Goal: Task Accomplishment & Management: Manage account settings

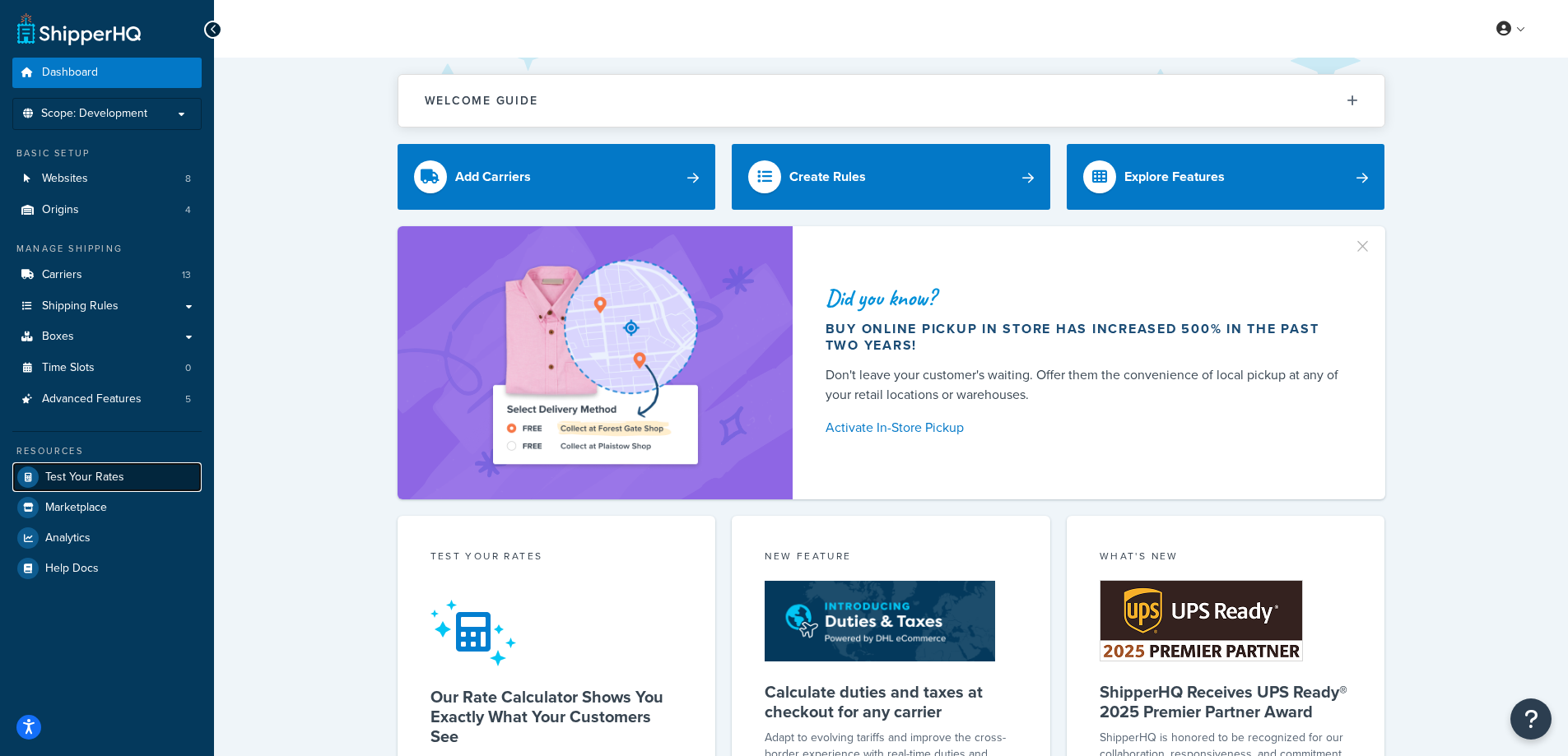
click at [107, 483] on span "Test Your Rates" at bounding box center [85, 478] width 79 height 14
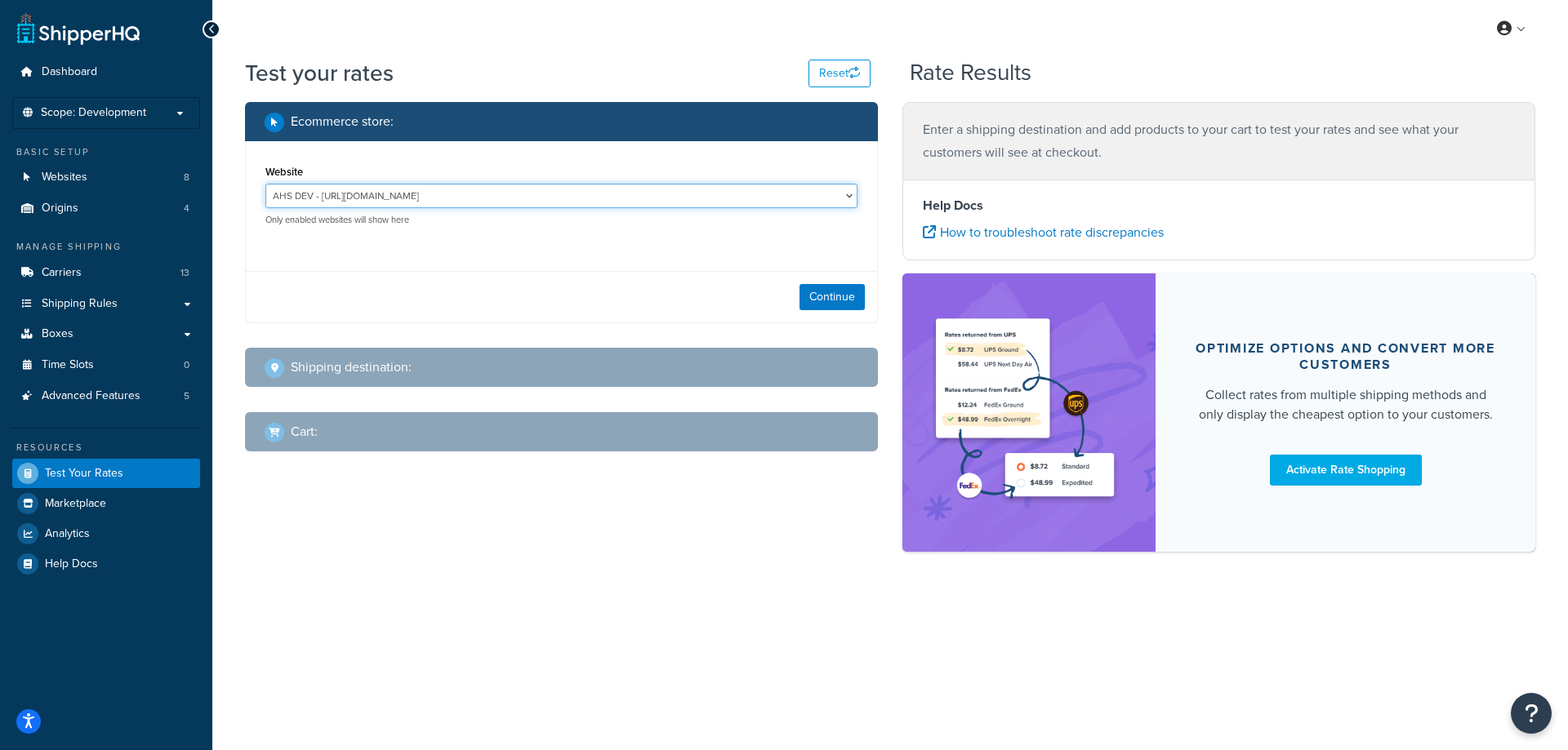
click at [500, 198] on select "AHS DEV - https://dev.accessiblehomestore.com Canada - EN - https://vintagetub.…" at bounding box center [561, 196] width 592 height 24
select select "d9032dec9bd002e551d3b4c647189808"
click at [265, 184] on select "AHS DEV - https://dev.accessiblehomestore.com Canada - EN - https://vintagetub.…" at bounding box center [561, 196] width 592 height 24
click at [832, 298] on button "Continue" at bounding box center [832, 297] width 65 height 26
select select "TX"
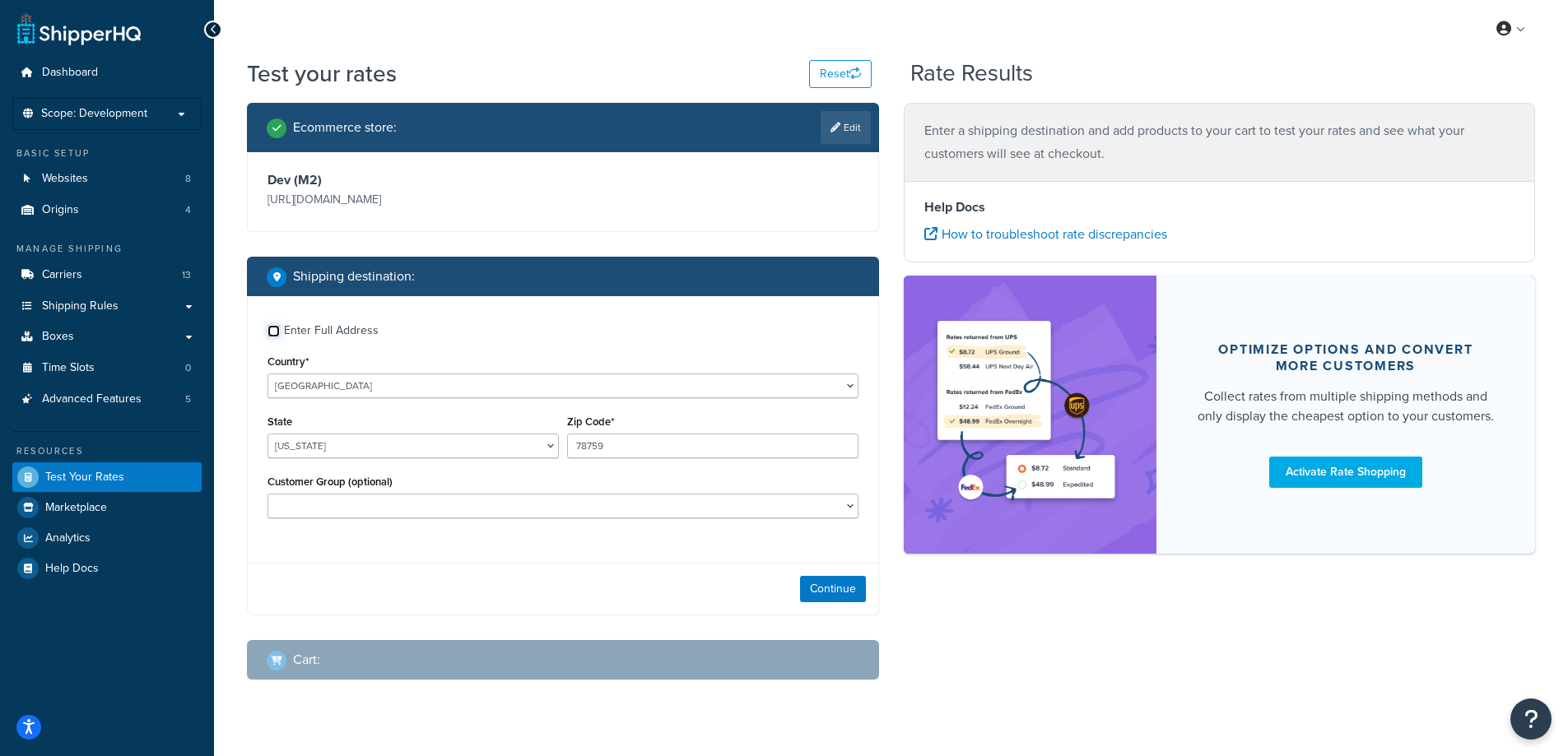
click at [277, 335] on input "Enter Full Address" at bounding box center [274, 331] width 13 height 13
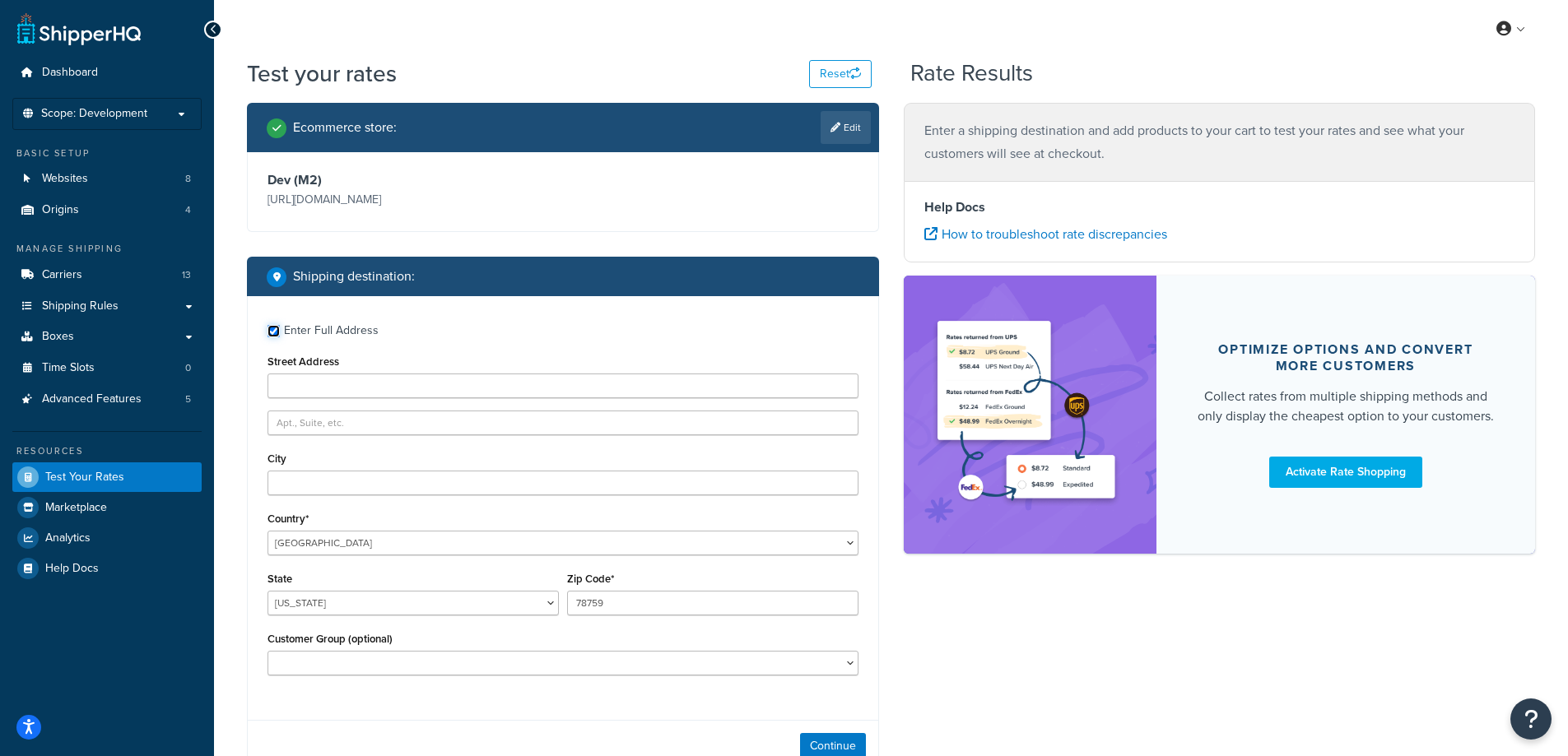
click at [277, 335] on input "Enter Full Address" at bounding box center [274, 331] width 13 height 13
checkbox input "false"
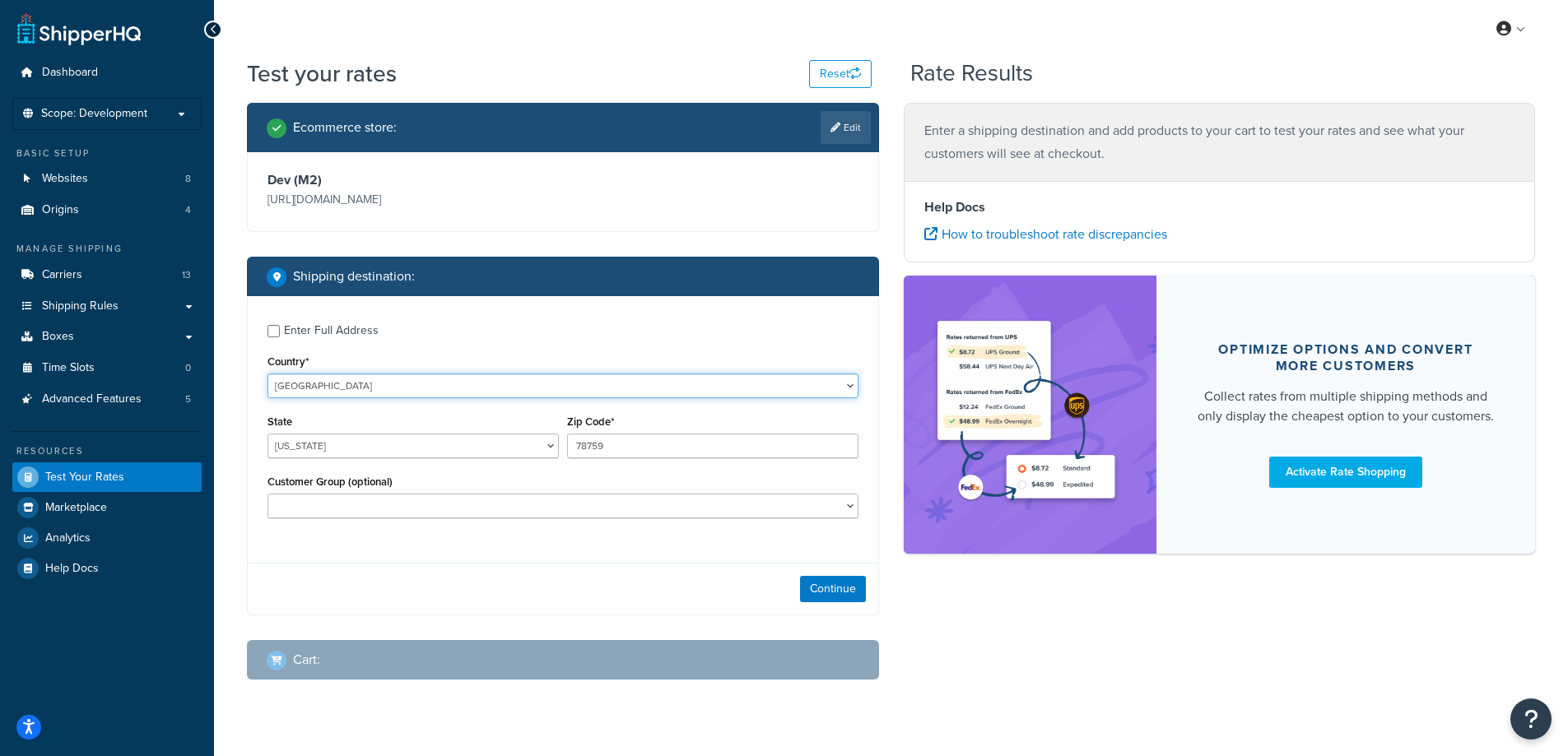
click at [349, 392] on select "United States United Kingdom Afghanistan Åland Islands Albania Algeria American…" at bounding box center [563, 385] width 591 height 25
click at [363, 453] on select "Alabama Alaska American Samoa Arizona Arkansas Armed Forces Americas Armed Forc…" at bounding box center [413, 446] width 291 height 25
select select "PA"
click at [268, 435] on select "Alabama Alaska American Samoa Arizona Arkansas Armed Forces Americas Armed Forc…" at bounding box center [413, 446] width 291 height 25
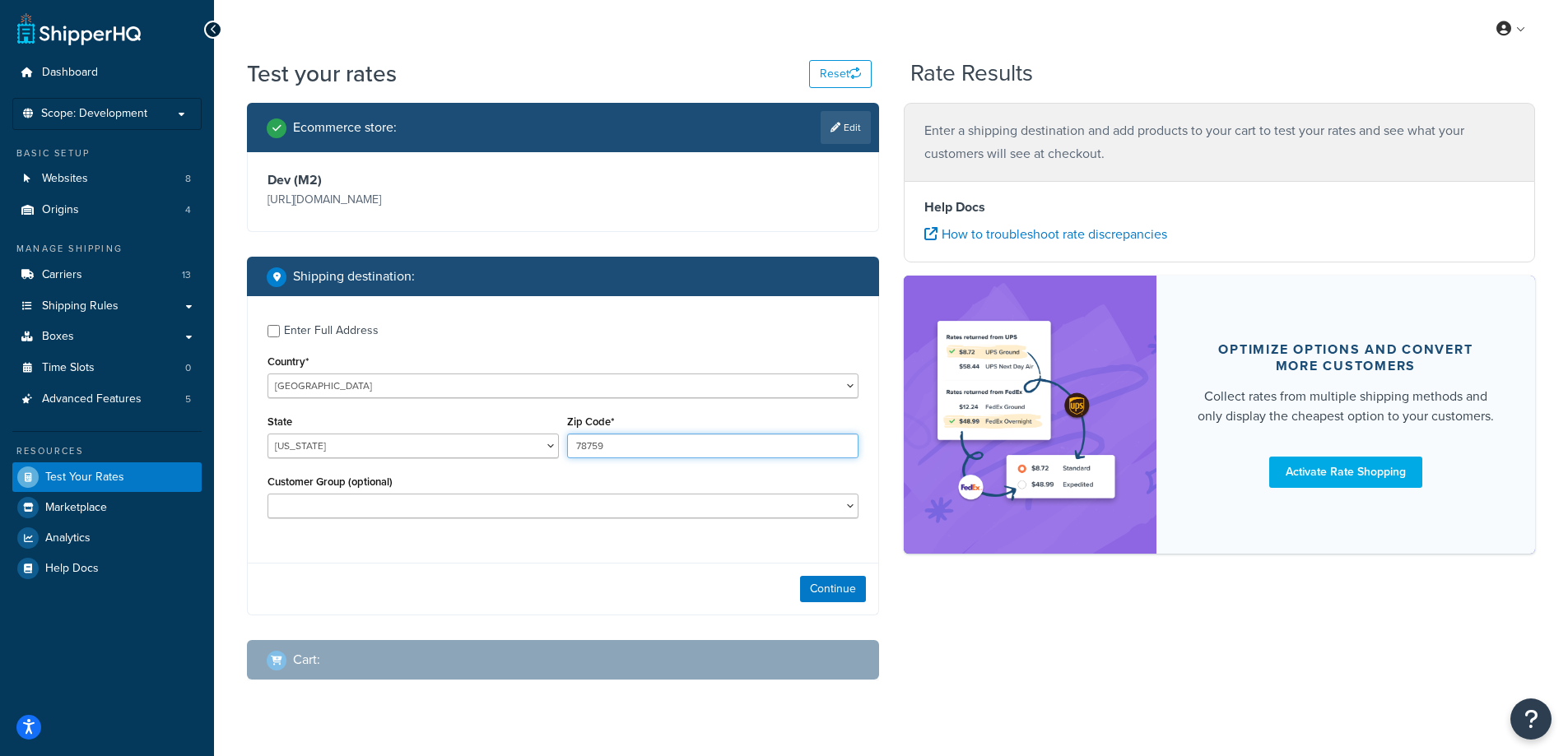
drag, startPoint x: 622, startPoint y: 446, endPoint x: 568, endPoint y: 455, distance: 54.7
click at [568, 455] on input "78759" at bounding box center [712, 446] width 291 height 25
type input "18707"
click at [372, 505] on select "ABG HS 12 ABG HS 12 Tax Exempt ABG HS 15 ABG HS 15 Tax Exempt ABG HS 20 ABG HS …" at bounding box center [563, 506] width 591 height 25
select select "NOT LOGGED IN"
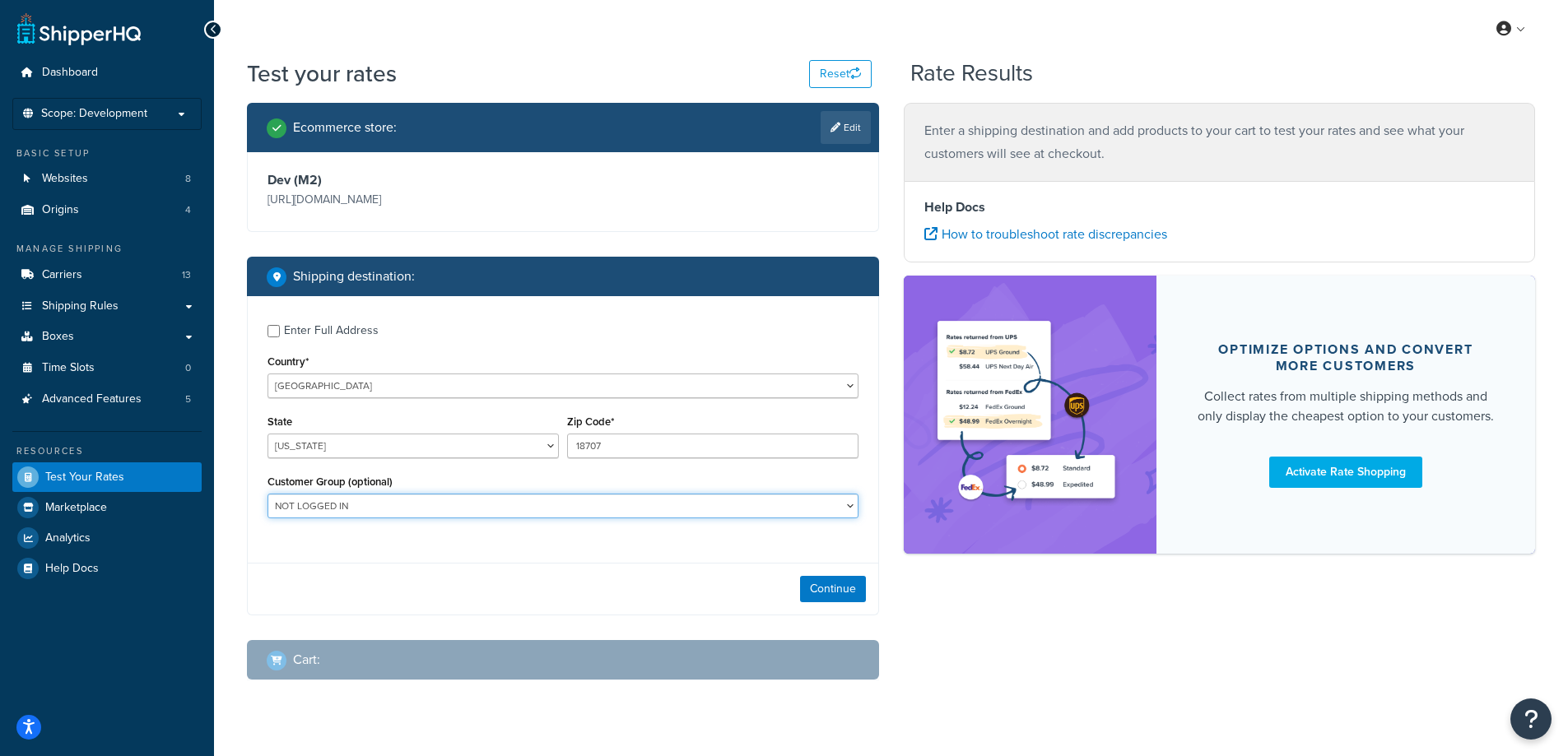
click at [268, 496] on select "ABG HS 12 ABG HS 12 Tax Exempt ABG HS 15 ABG HS 15 Tax Exempt ABG HS 20 ABG HS …" at bounding box center [563, 506] width 591 height 25
click at [840, 590] on button "Continue" at bounding box center [833, 589] width 66 height 26
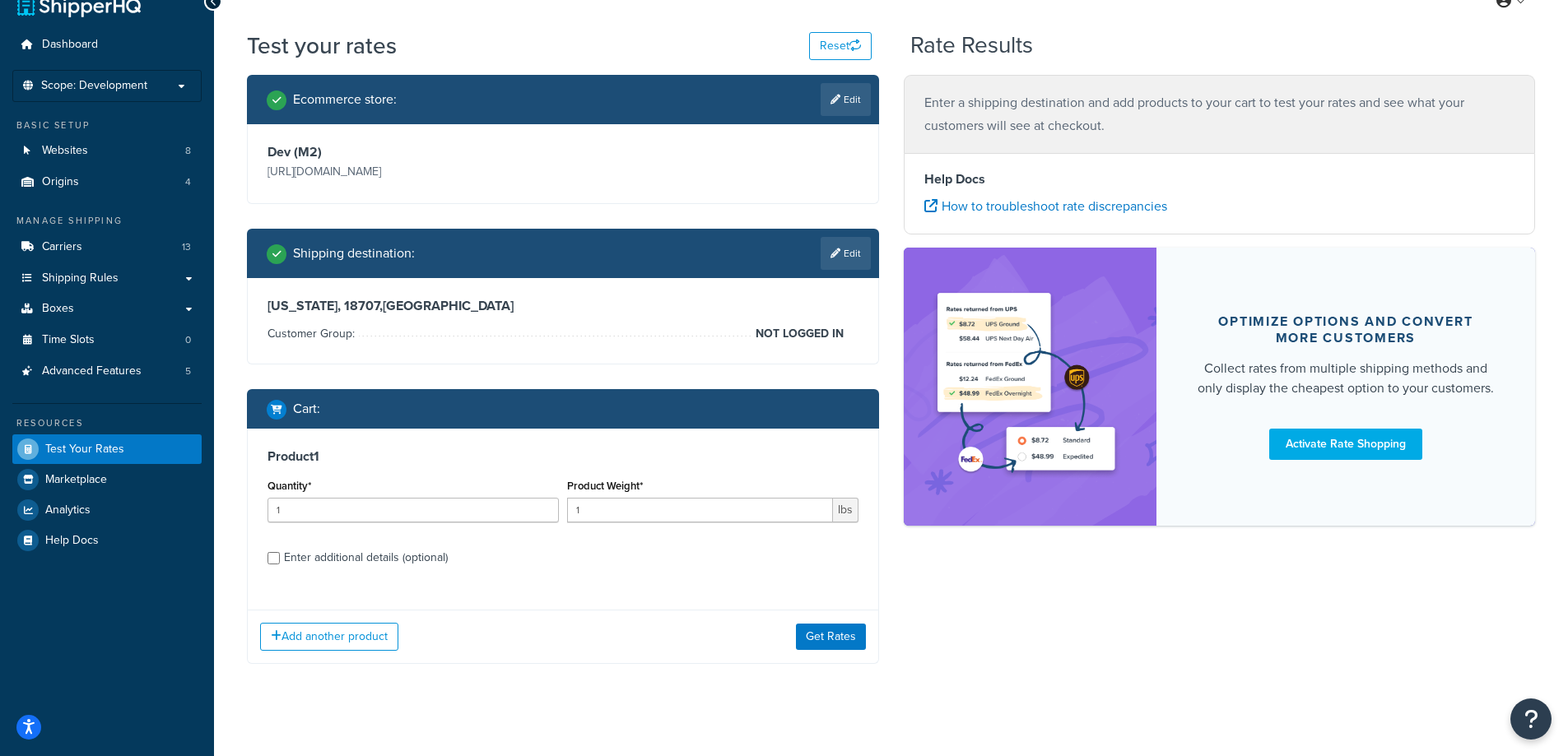
scroll to position [44, 0]
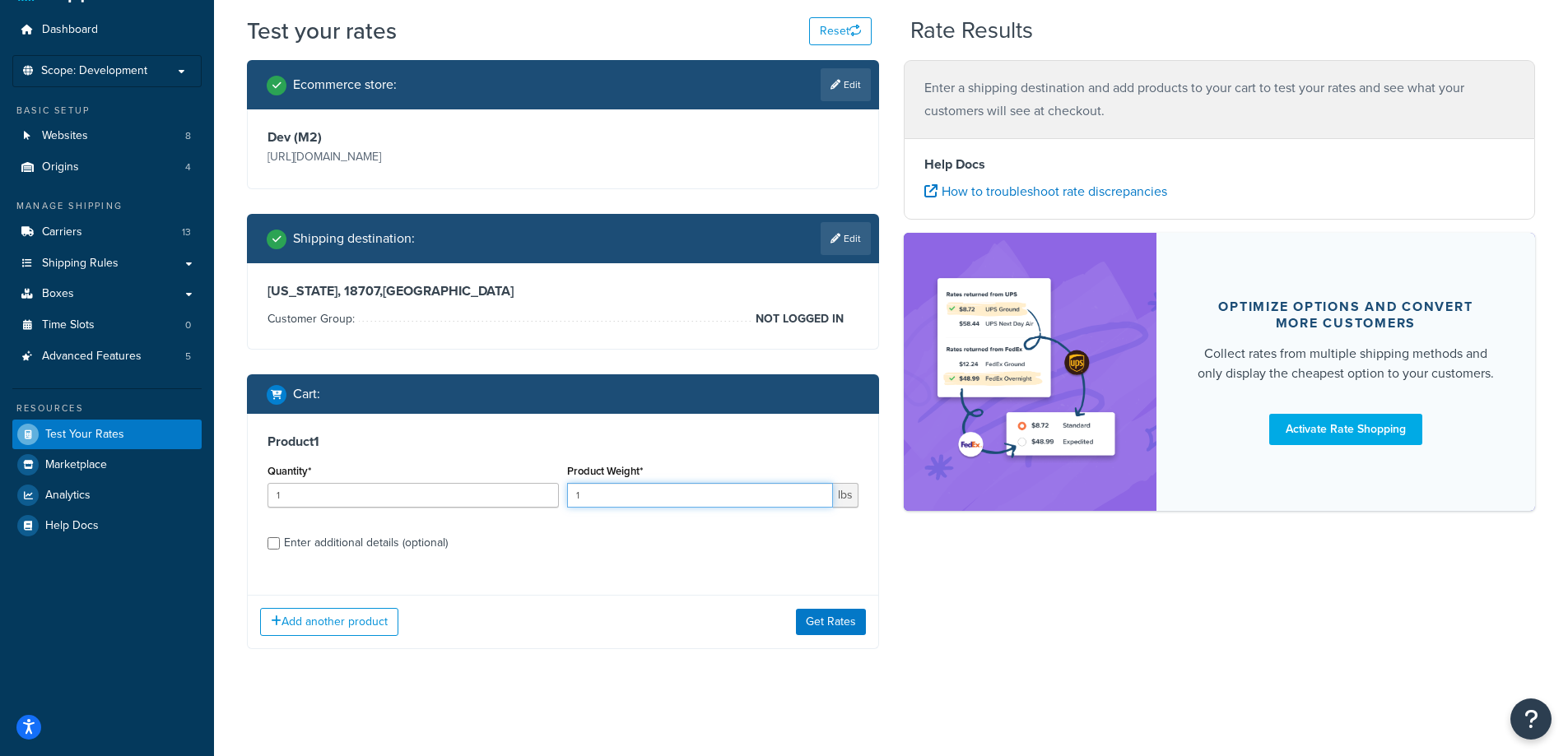
click at [607, 499] on input "1" at bounding box center [700, 495] width 266 height 25
drag, startPoint x: 591, startPoint y: 496, endPoint x: 559, endPoint y: 496, distance: 32.0
click at [559, 496] on div "Quantity* 1 Product Weight* 1 lbs" at bounding box center [563, 490] width 599 height 60
type input "500"
click at [310, 543] on div "Enter additional details (optional)" at bounding box center [365, 542] width 163 height 23
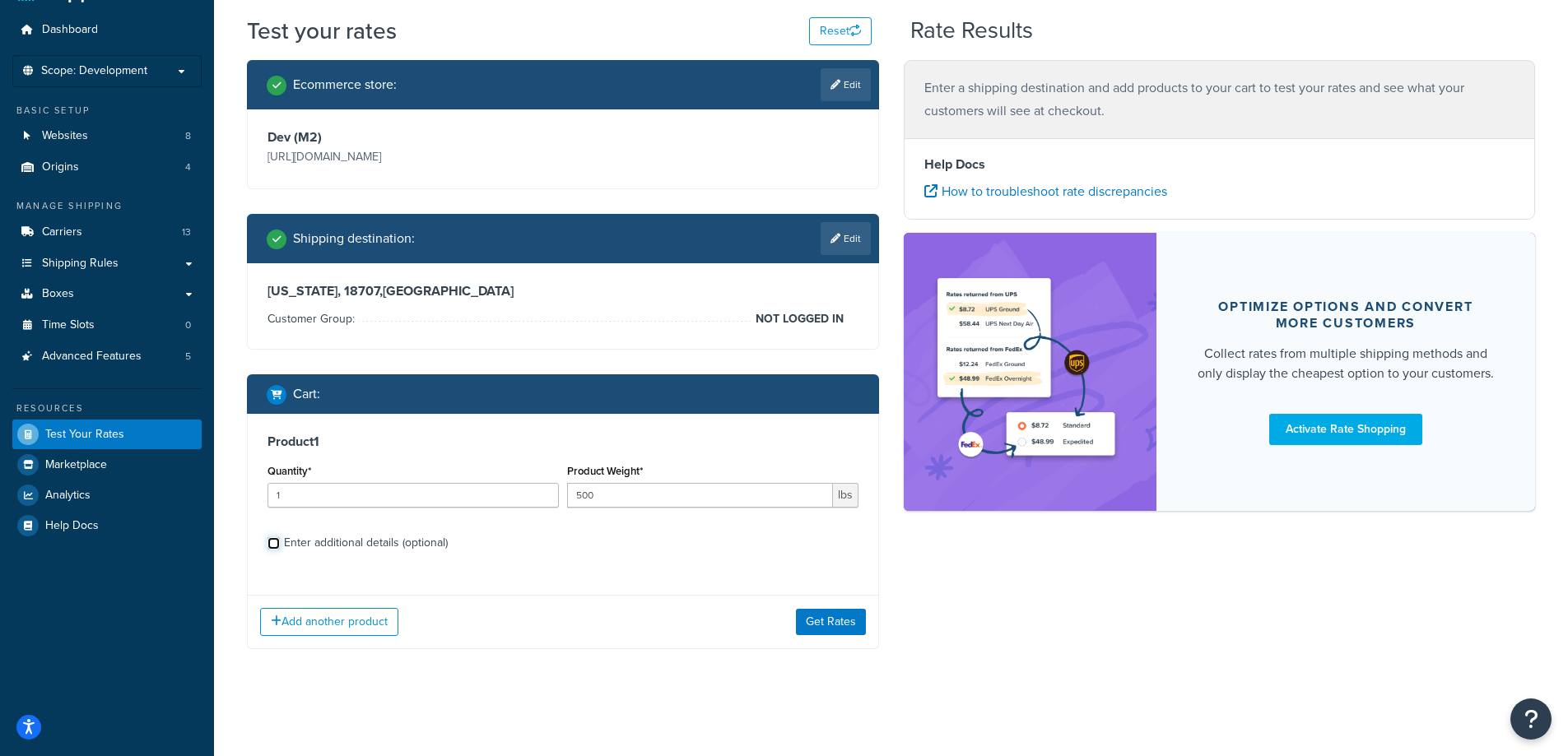
click at [279, 543] on input "Enter additional details (optional)" at bounding box center [274, 544] width 13 height 13
checkbox input "true"
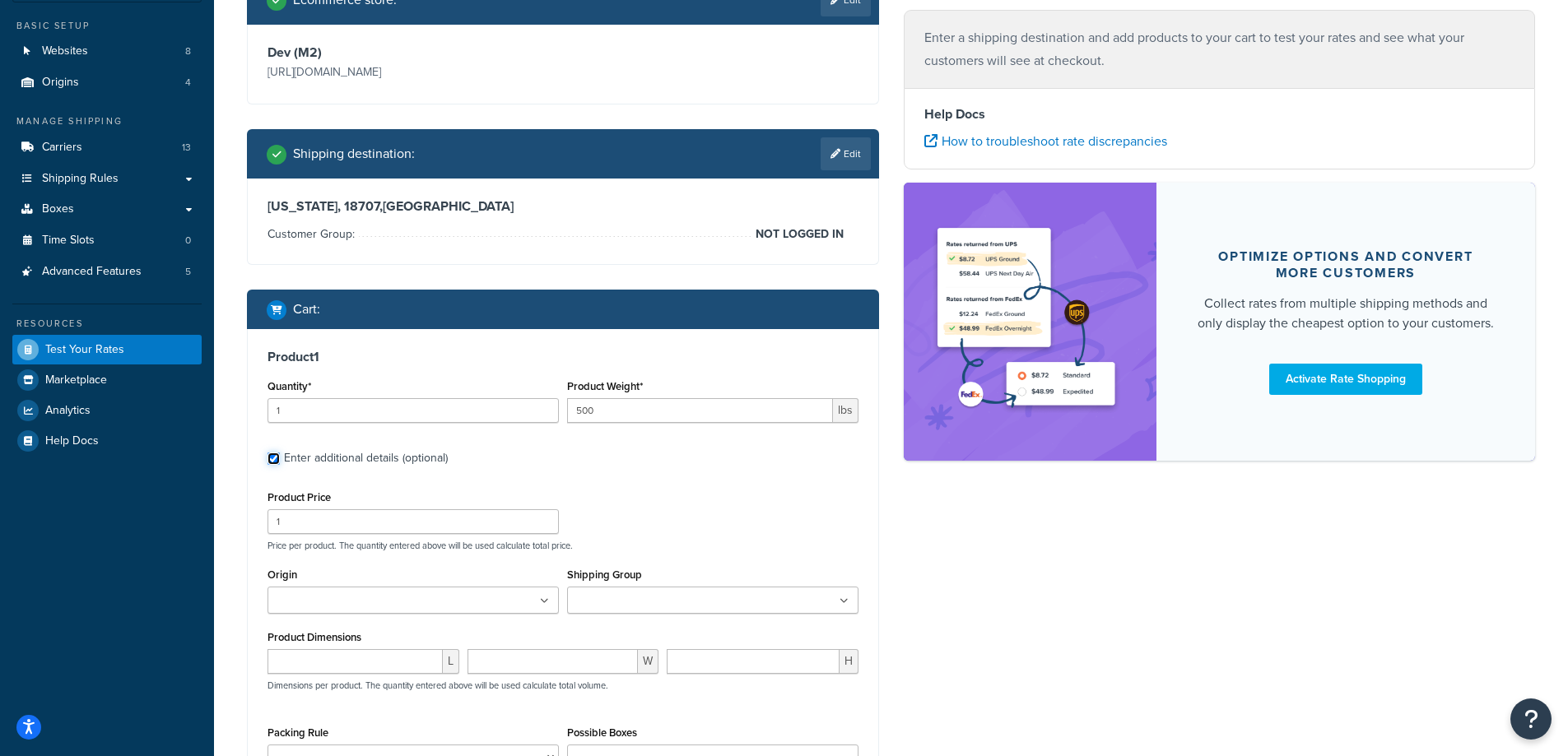
scroll to position [208, 0]
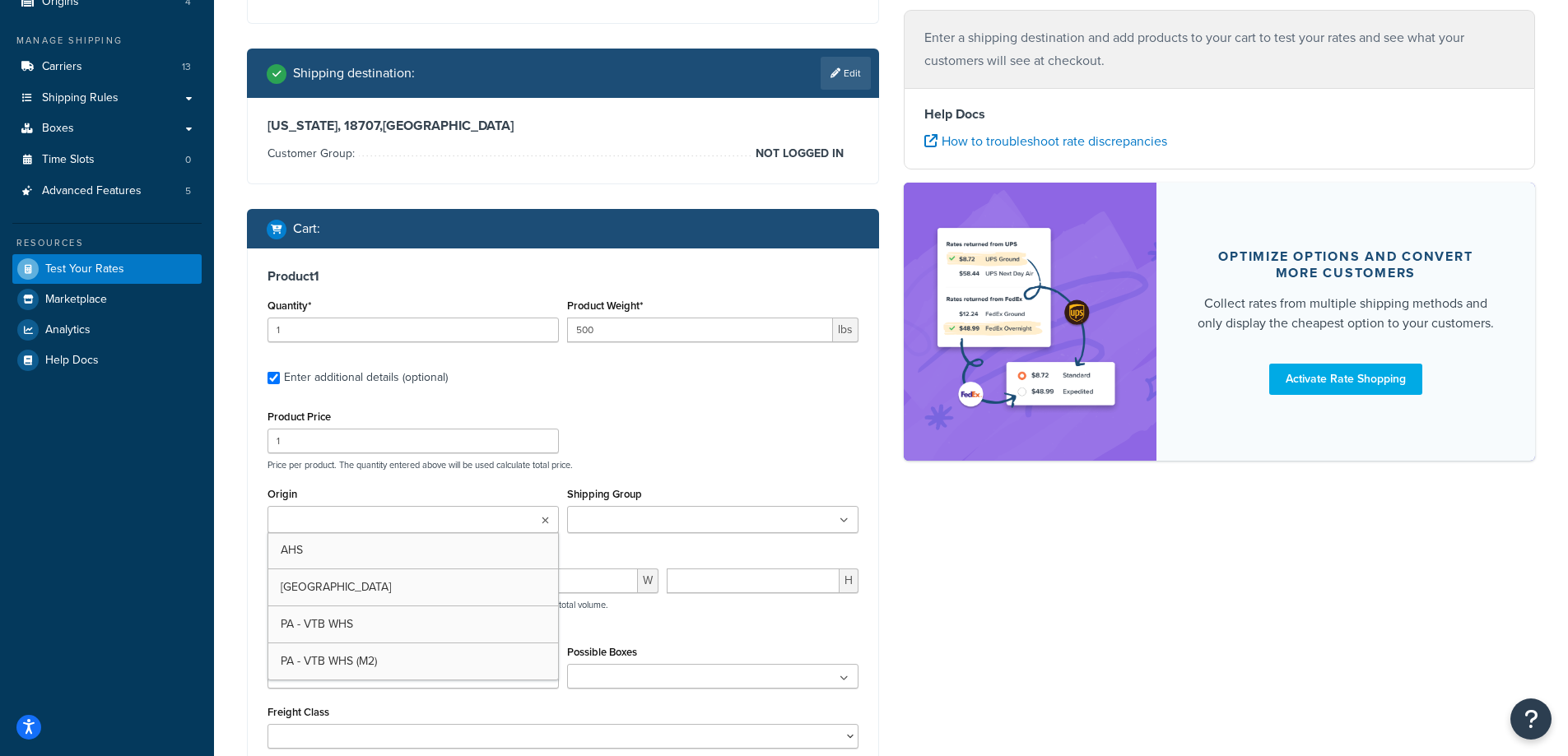
click at [355, 525] on input "Origin" at bounding box center [345, 521] width 146 height 18
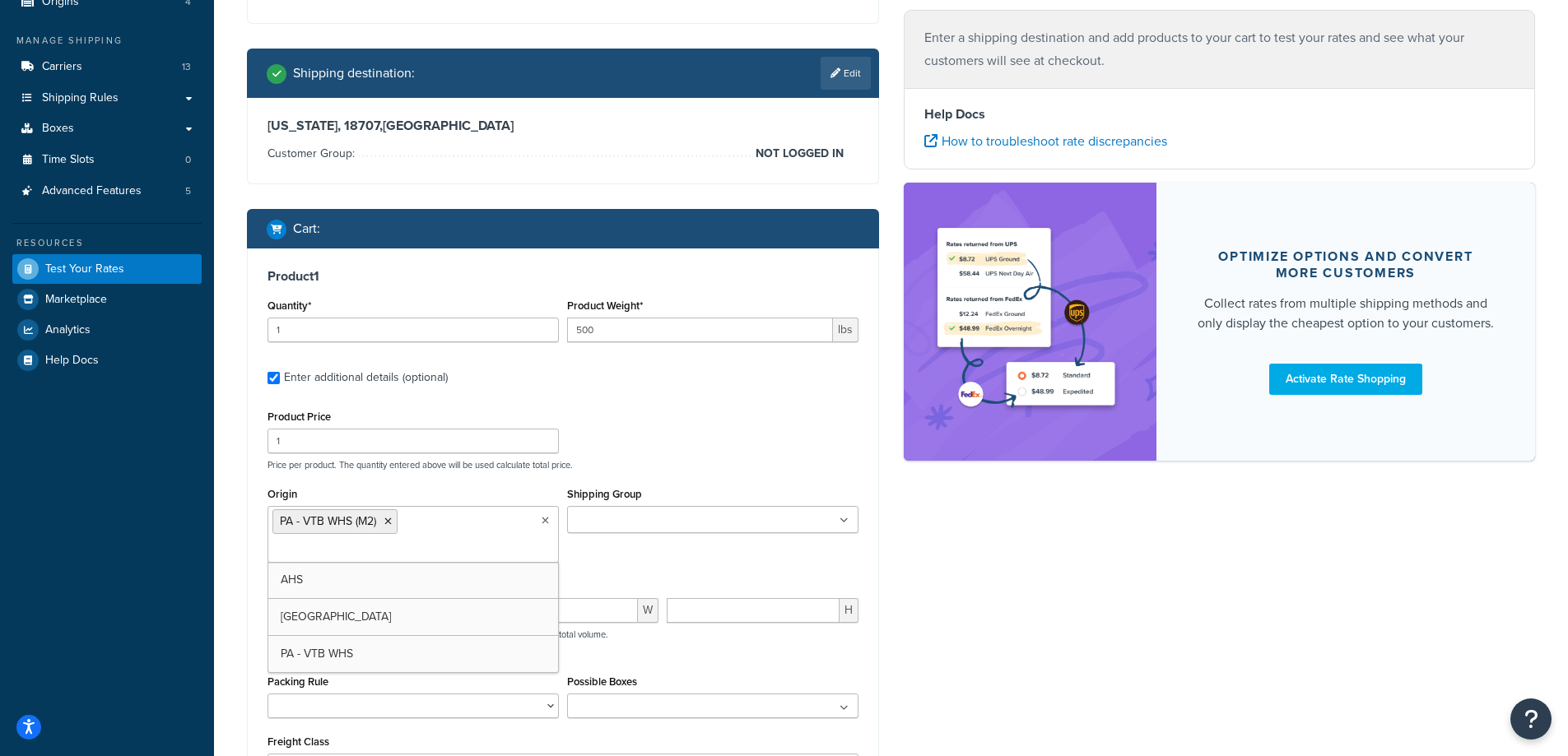
click at [640, 520] on input "Shipping Group" at bounding box center [645, 521] width 146 height 18
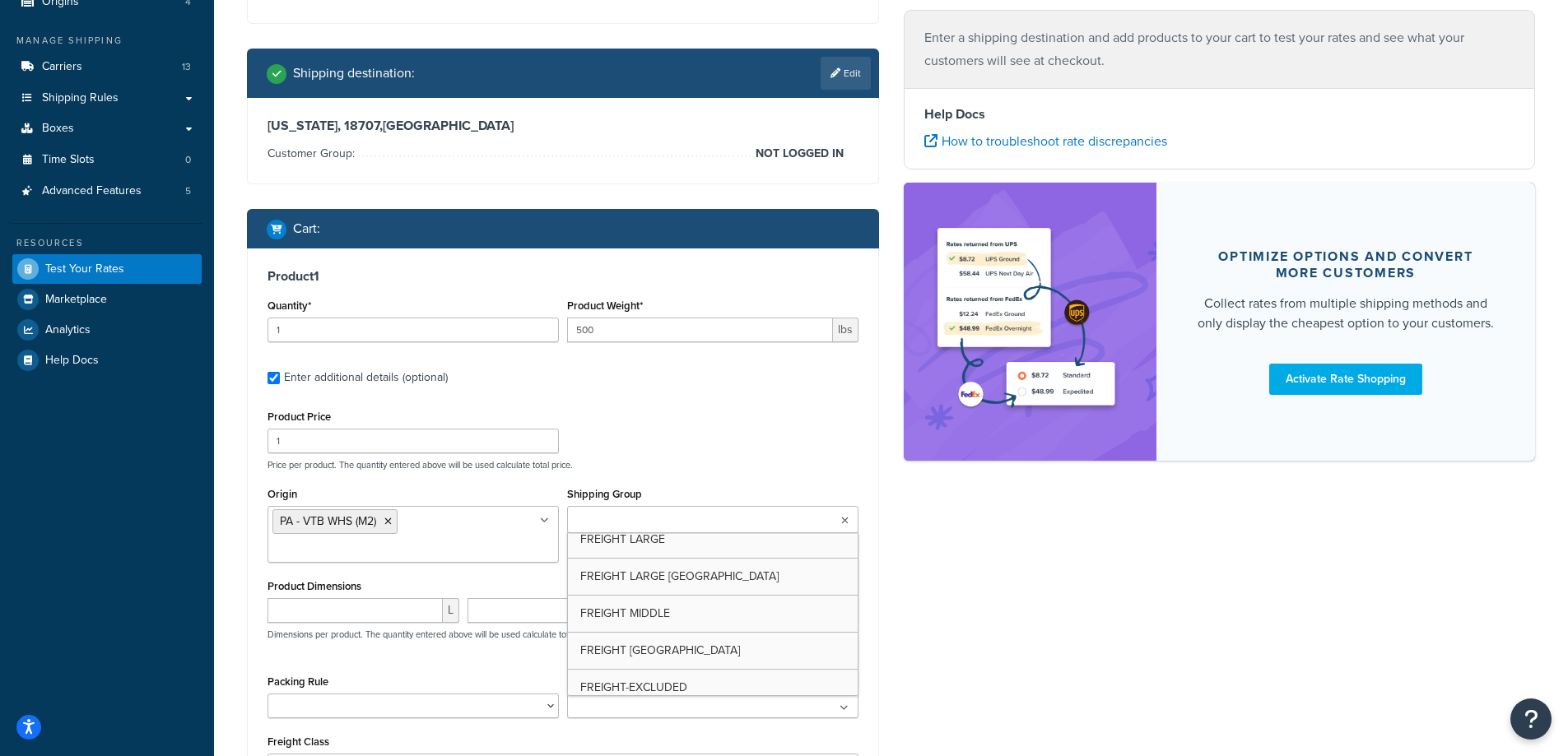
scroll to position [0, 0]
click at [945, 595] on div "Ecommerce store : Edit Dev (M2) https://dev.vintagetub.com/ Shipping destinatio…" at bounding box center [891, 398] width 1313 height 1007
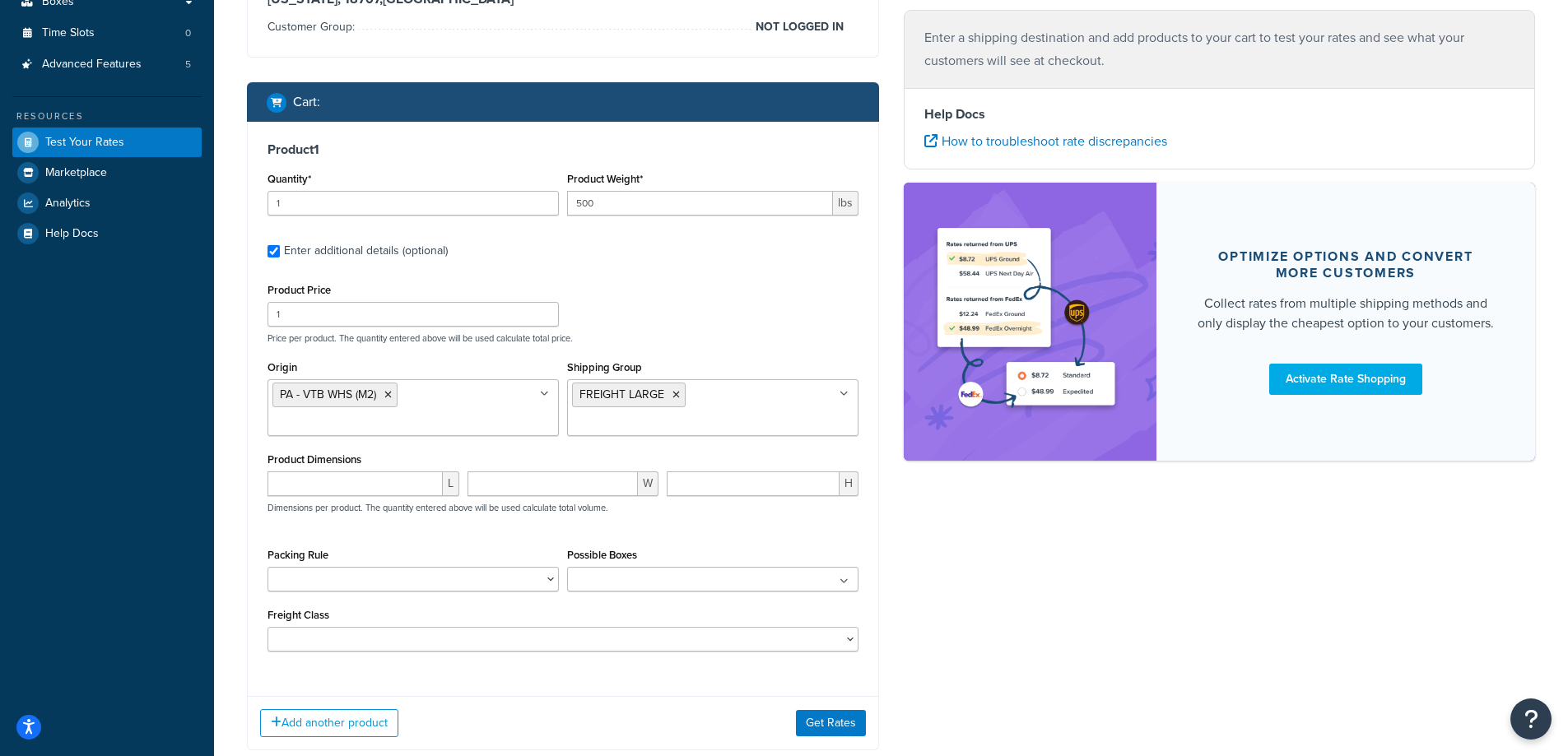
scroll to position [373, 0]
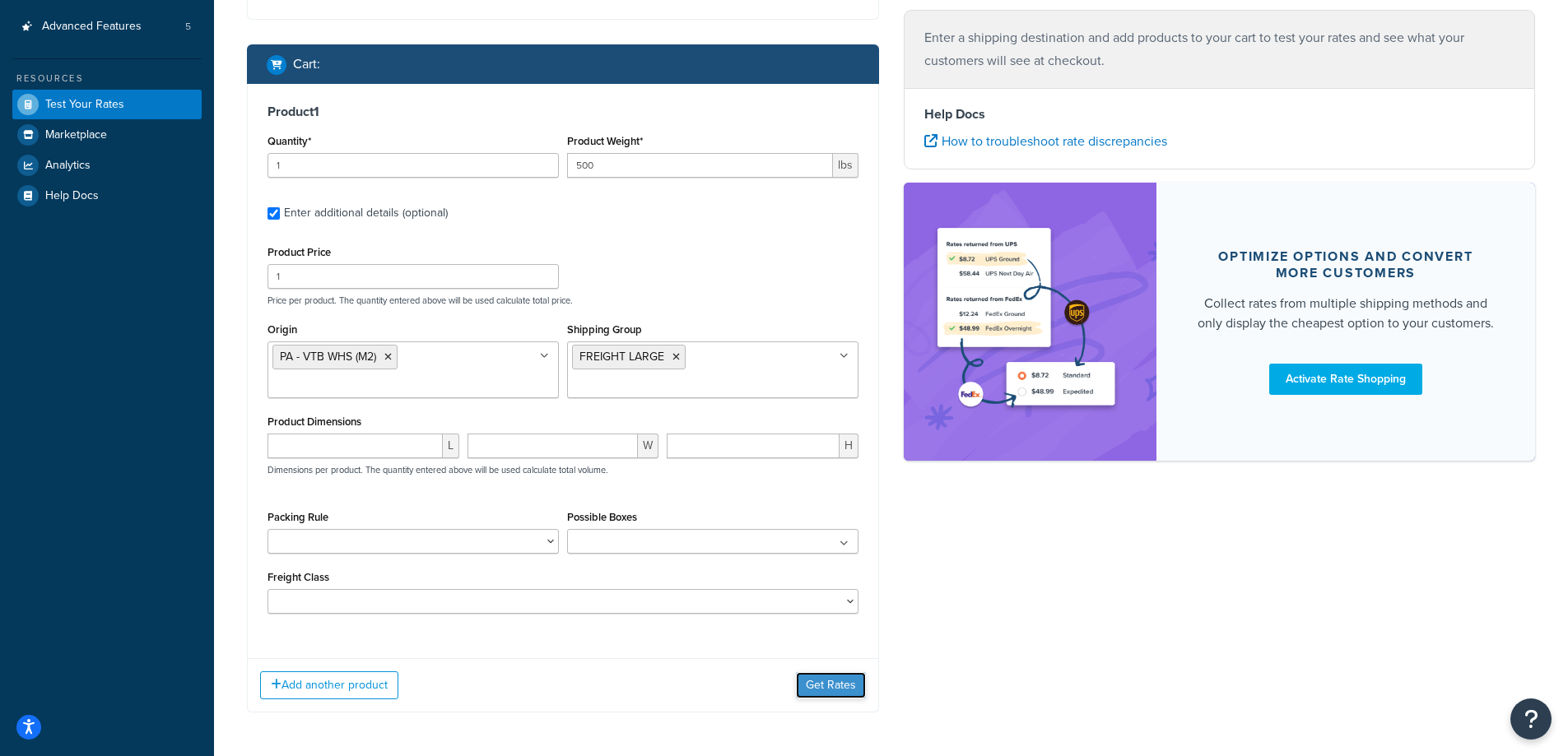
click at [833, 692] on button "Get Rates" at bounding box center [831, 685] width 70 height 26
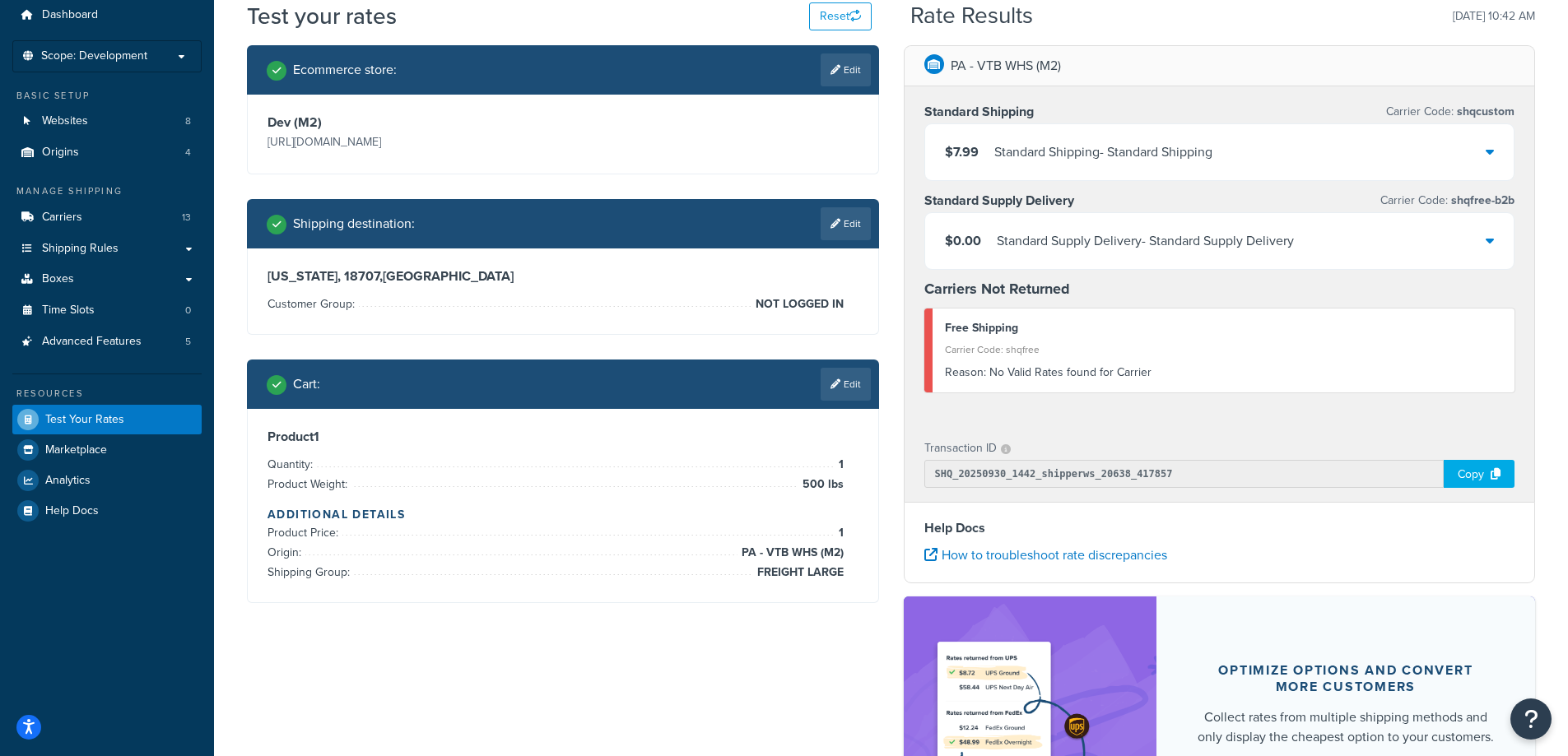
scroll to position [29, 0]
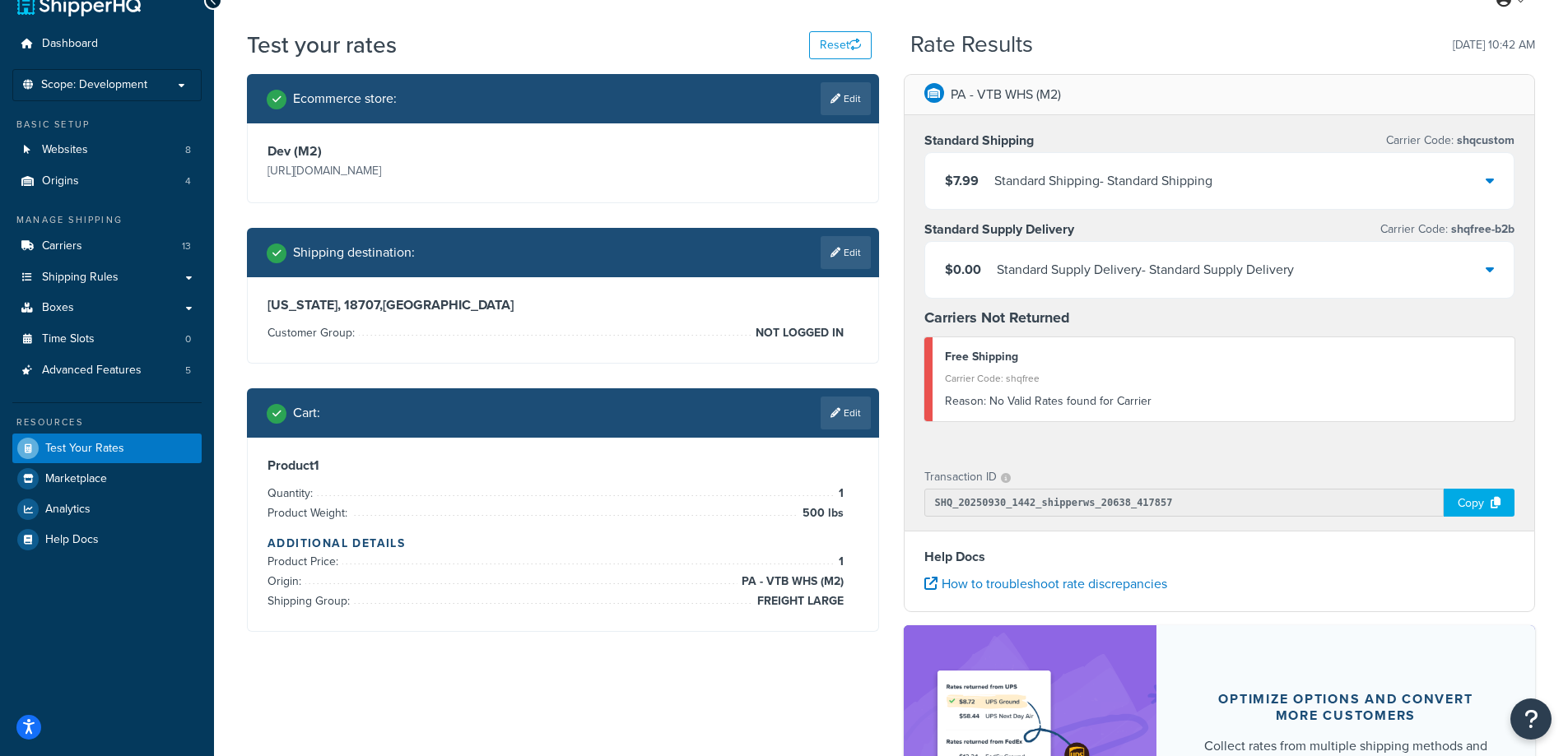
click at [1369, 274] on div "$0.00 Standard Supply Delivery - Standard Supply Delivery" at bounding box center [1219, 269] width 589 height 56
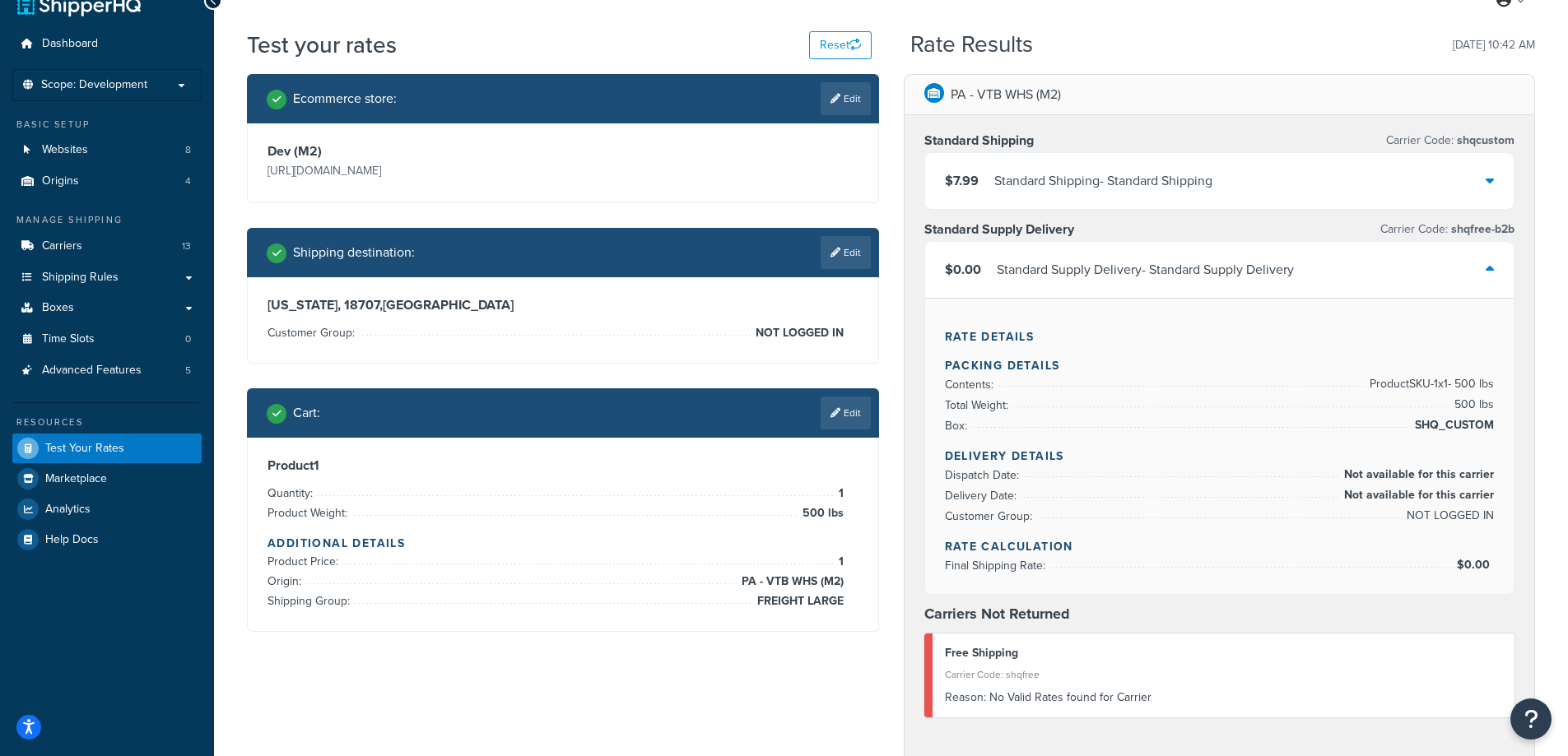
click at [847, 412] on link "Edit" at bounding box center [846, 413] width 50 height 33
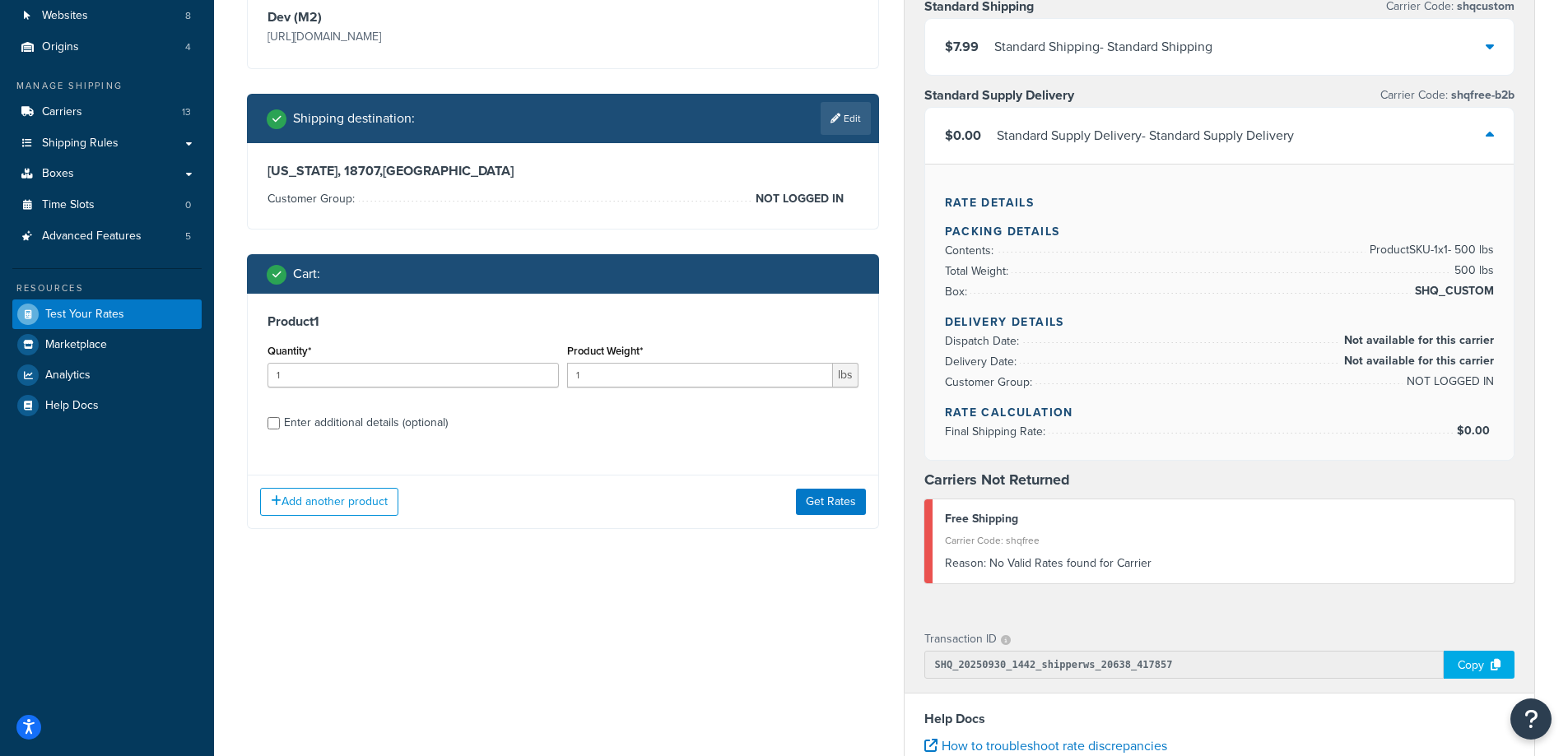
scroll to position [194, 0]
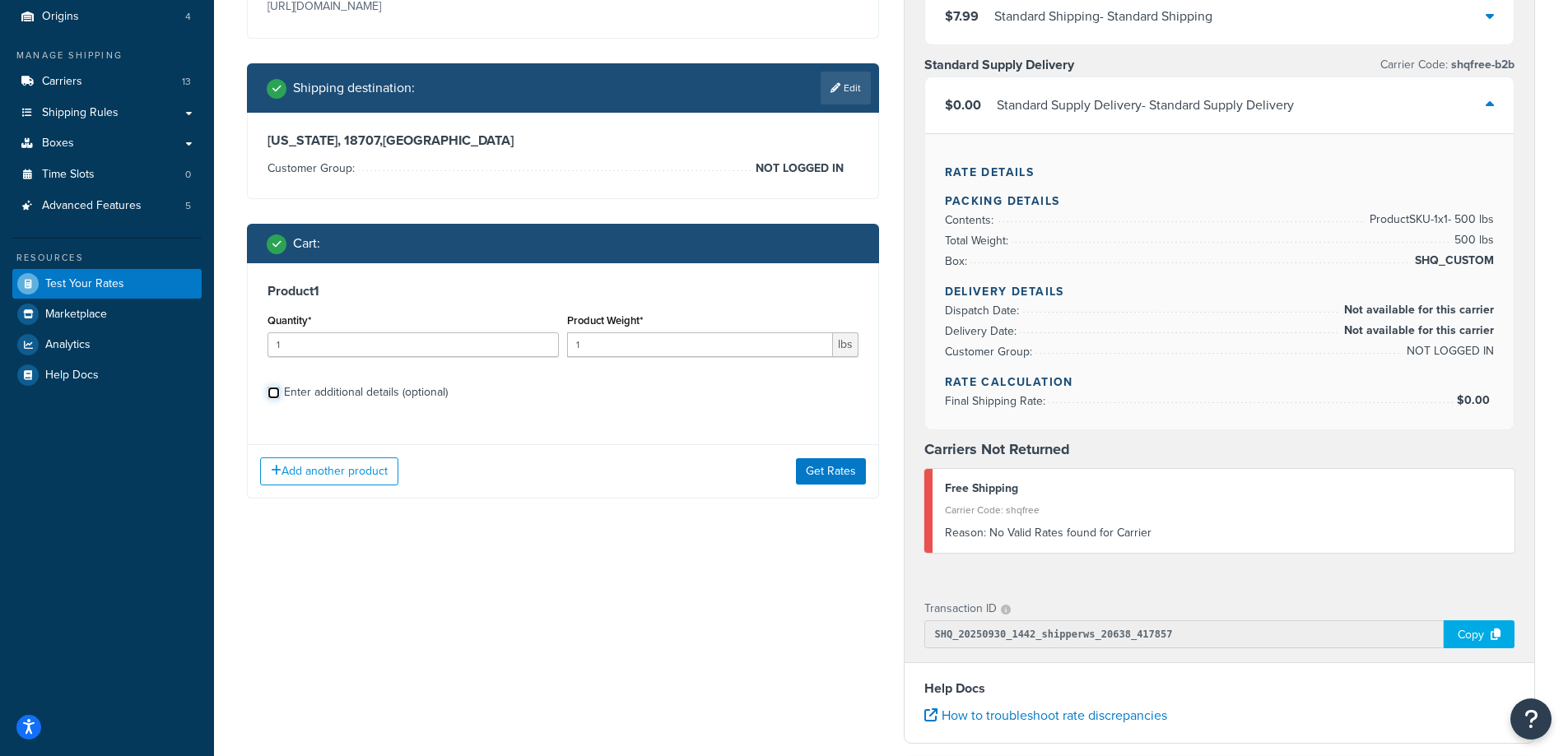
click at [272, 390] on input "Enter additional details (optional)" at bounding box center [274, 394] width 13 height 13
checkbox input "true"
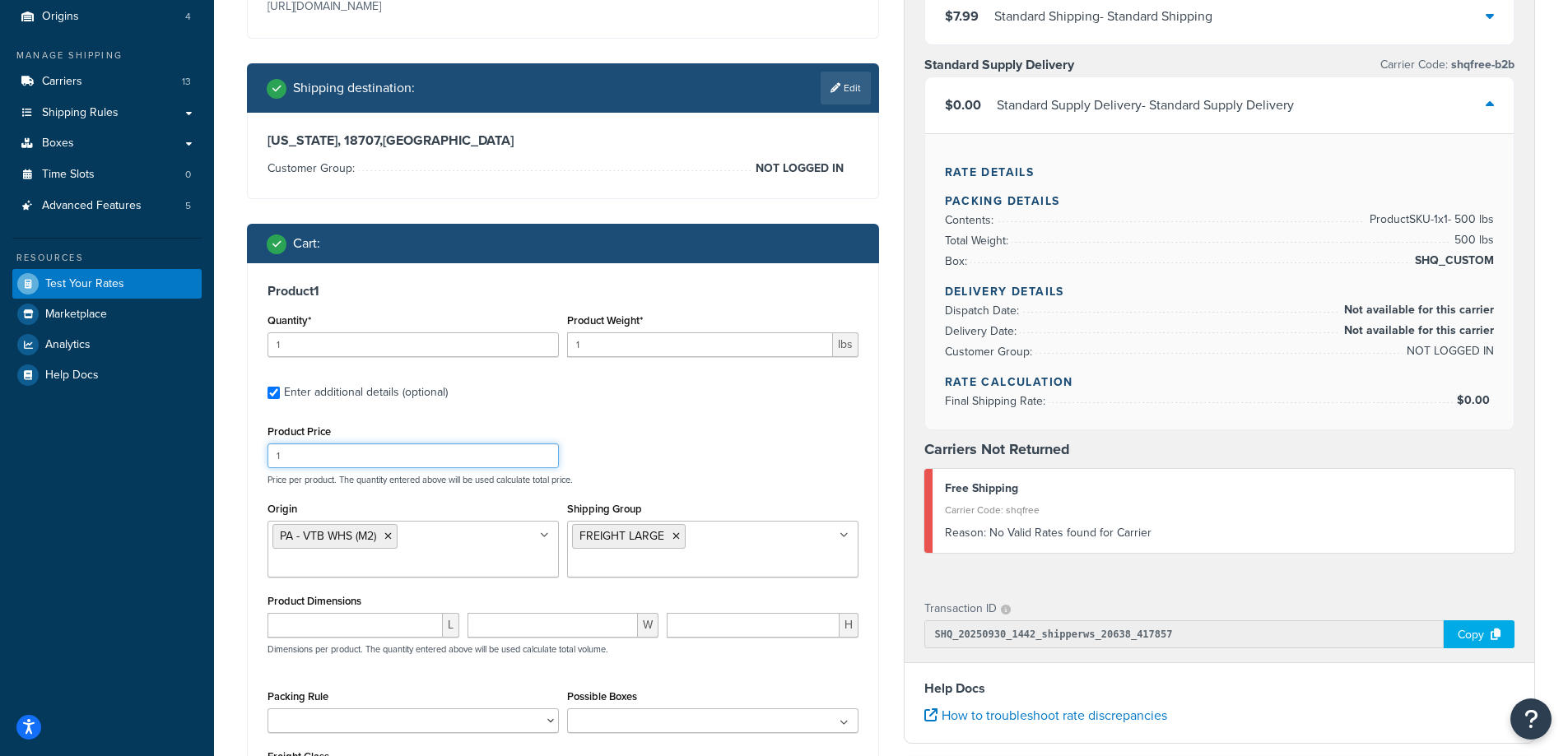
drag, startPoint x: 353, startPoint y: 455, endPoint x: 257, endPoint y: 455, distance: 96.0
click at [257, 455] on div "Product 1 Quantity* 1 Product Weight* 1 lbs Enter additional details (optional)…" at bounding box center [563, 544] width 630 height 562
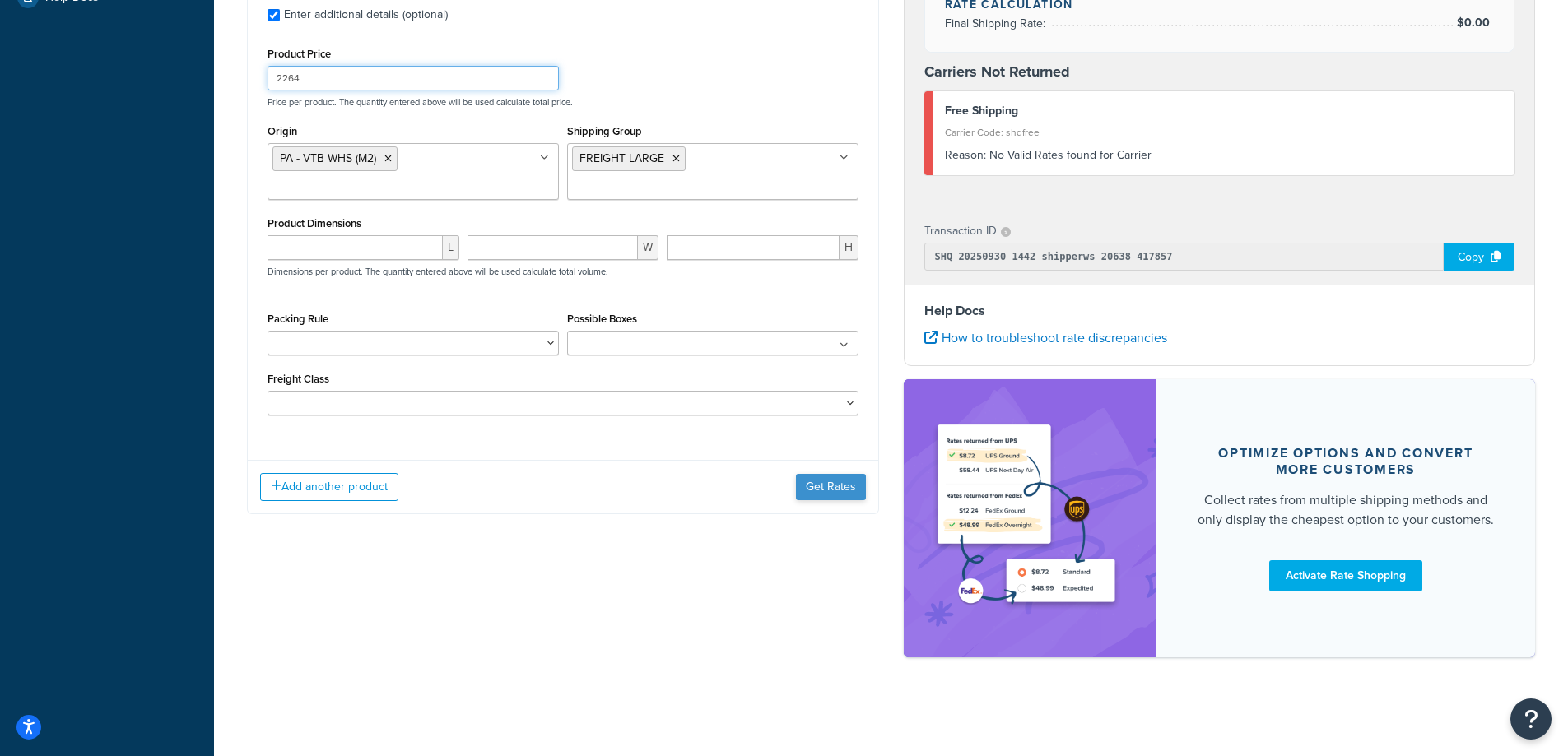
type input "2264"
click at [826, 479] on button "Get Rates" at bounding box center [831, 487] width 70 height 26
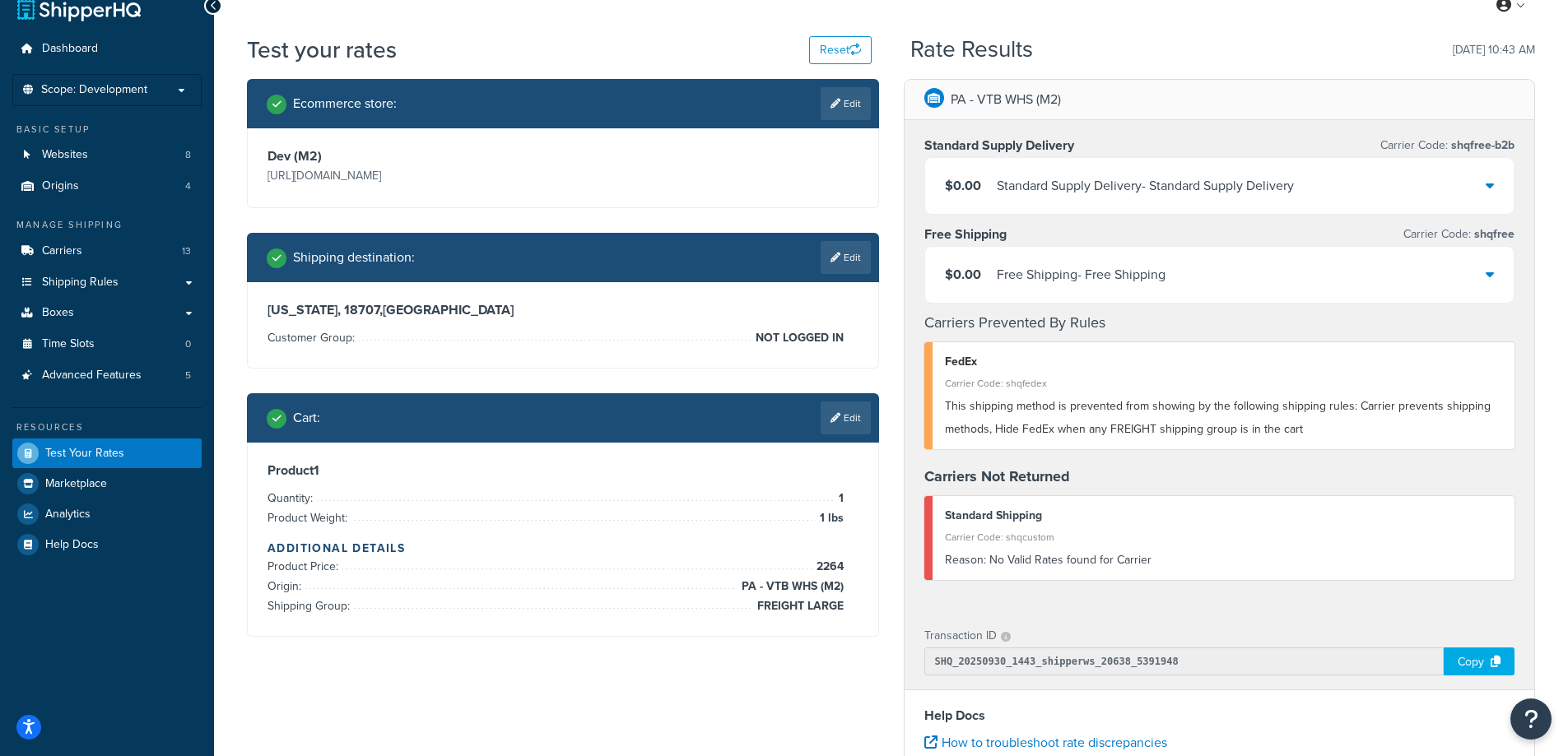
scroll to position [18, 0]
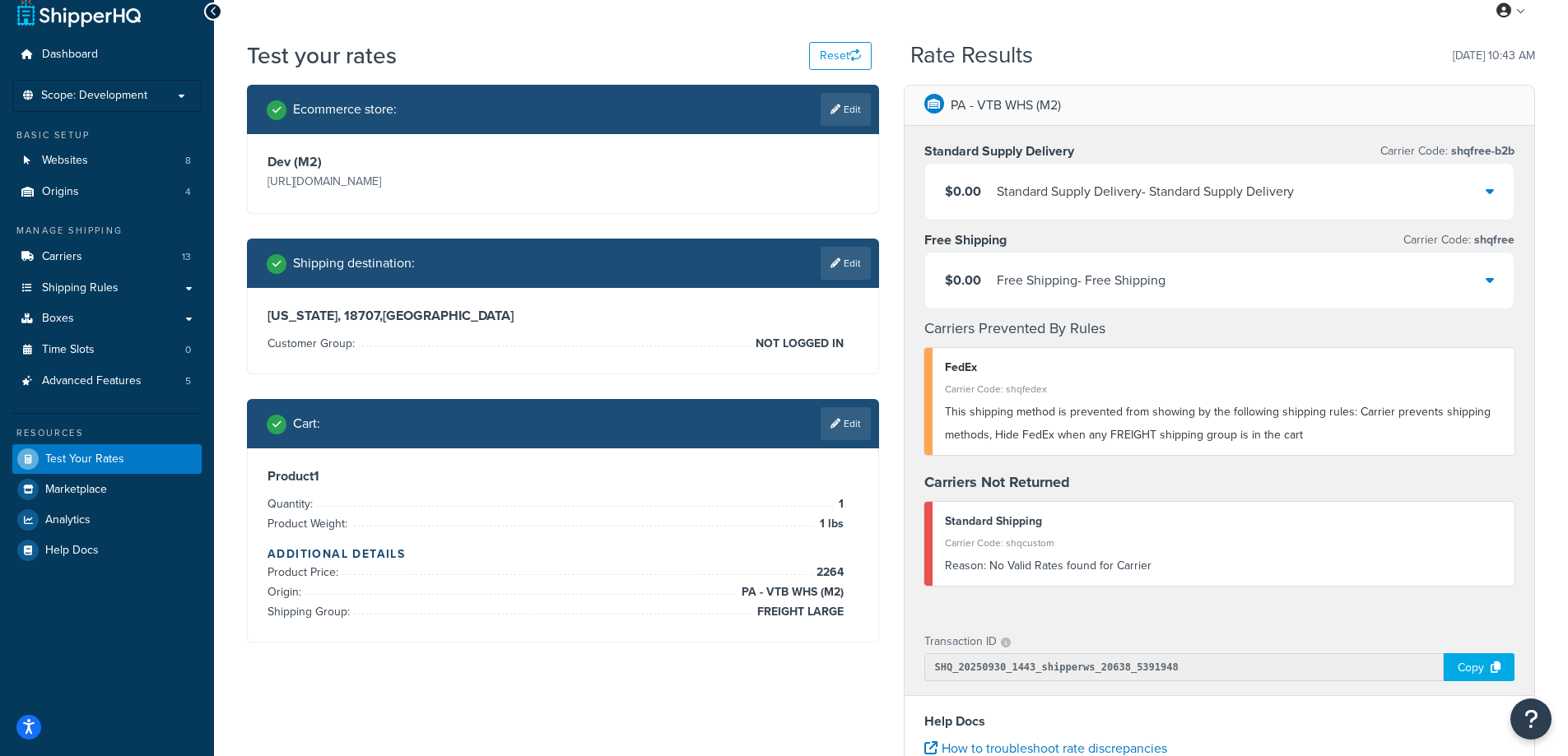
click at [1274, 188] on div "Standard Supply Delivery - Standard Supply Delivery" at bounding box center [1144, 191] width 297 height 23
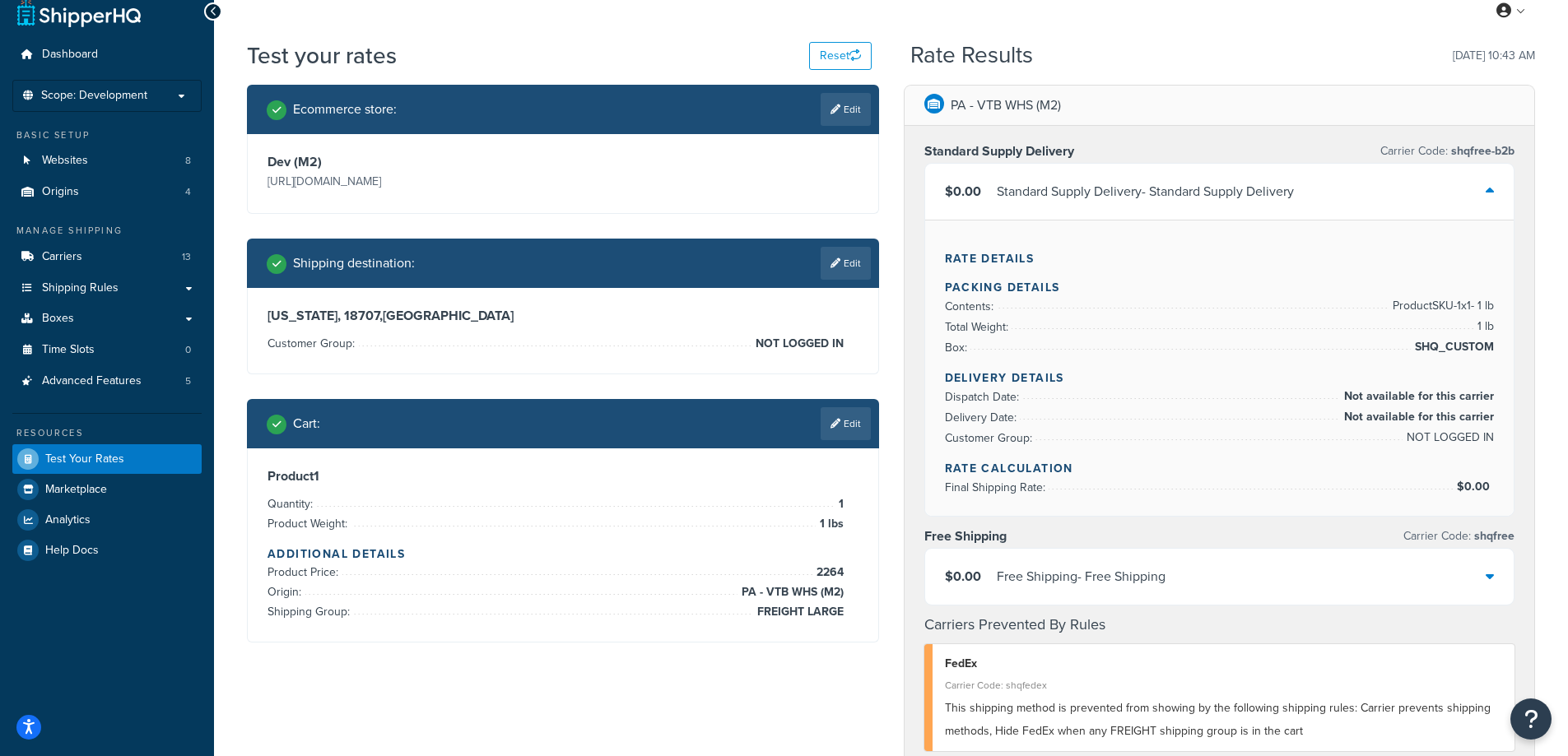
click at [1252, 593] on div "$0.00 Free Shipping - Free Shipping" at bounding box center [1219, 576] width 589 height 56
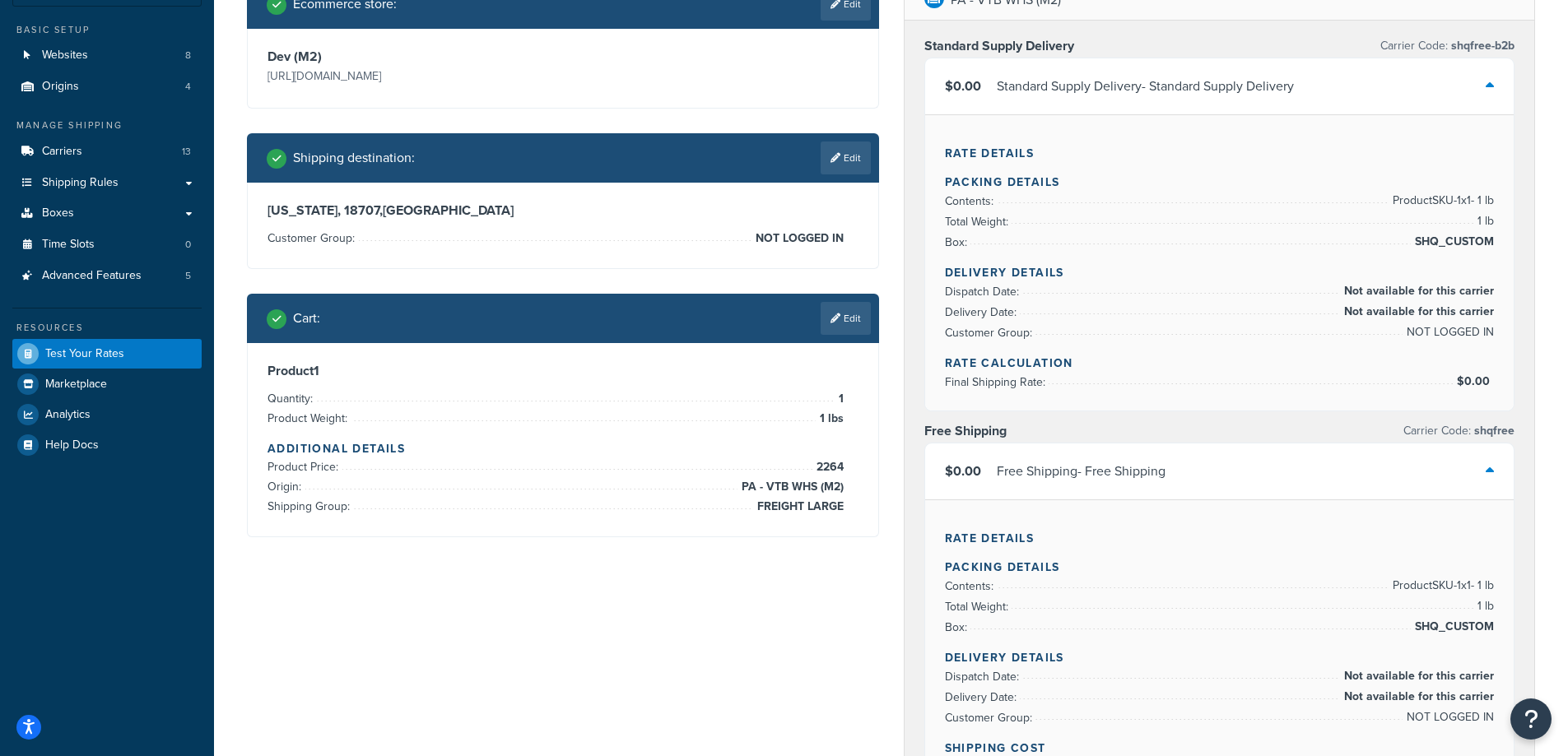
scroll to position [0, 0]
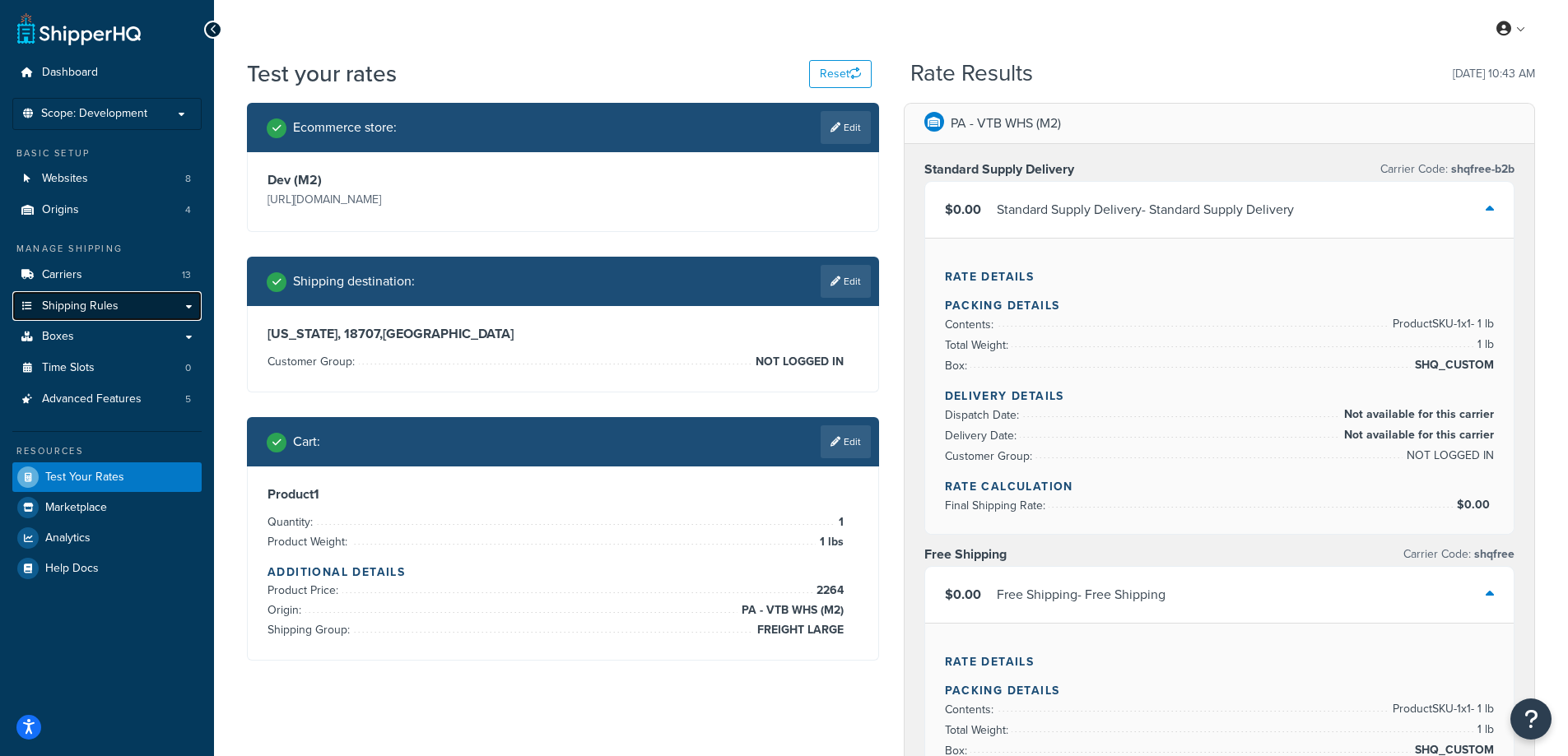
click at [105, 308] on span "Shipping Rules" at bounding box center [80, 306] width 77 height 14
click at [100, 279] on link "Carriers 13" at bounding box center [107, 275] width 189 height 30
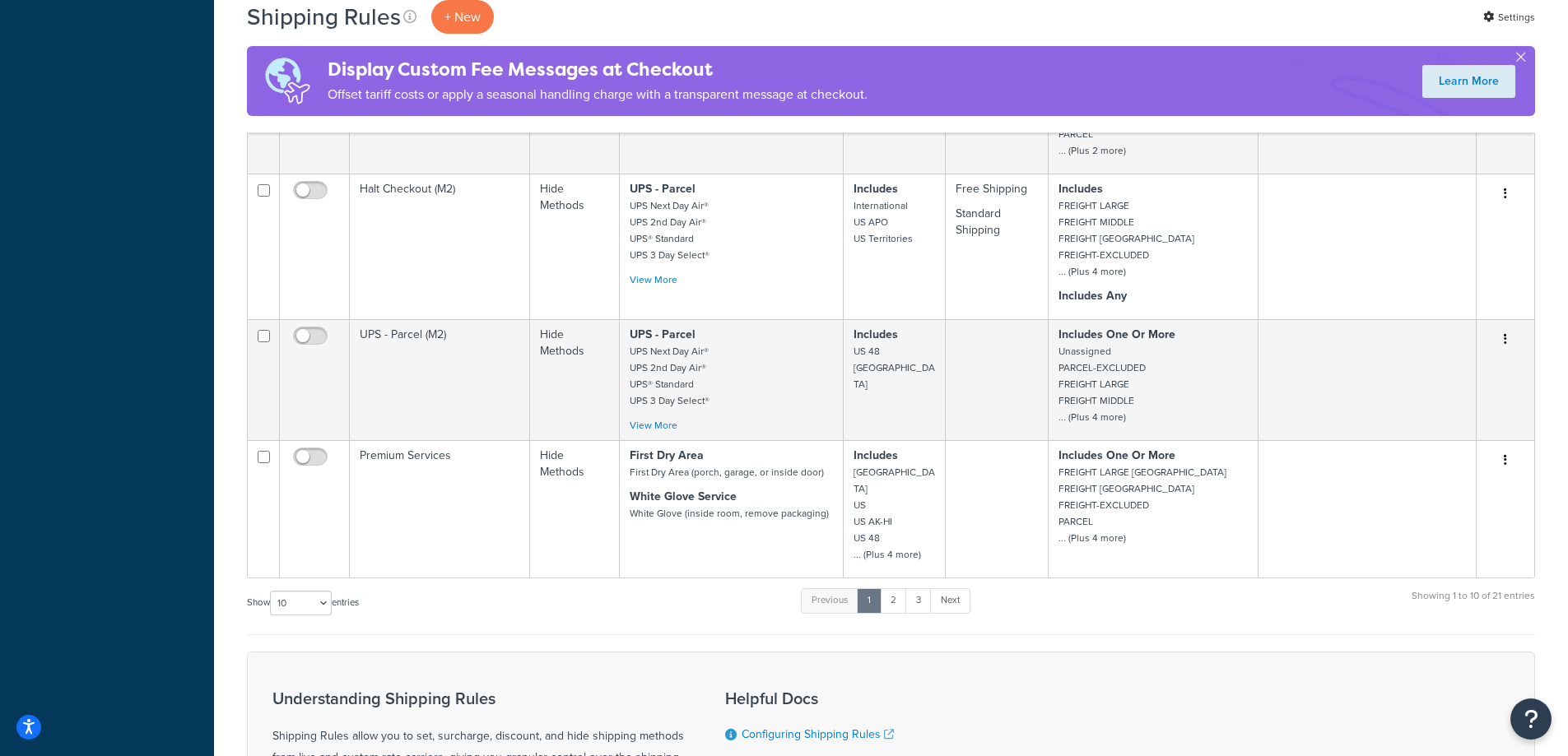
scroll to position [1152, 0]
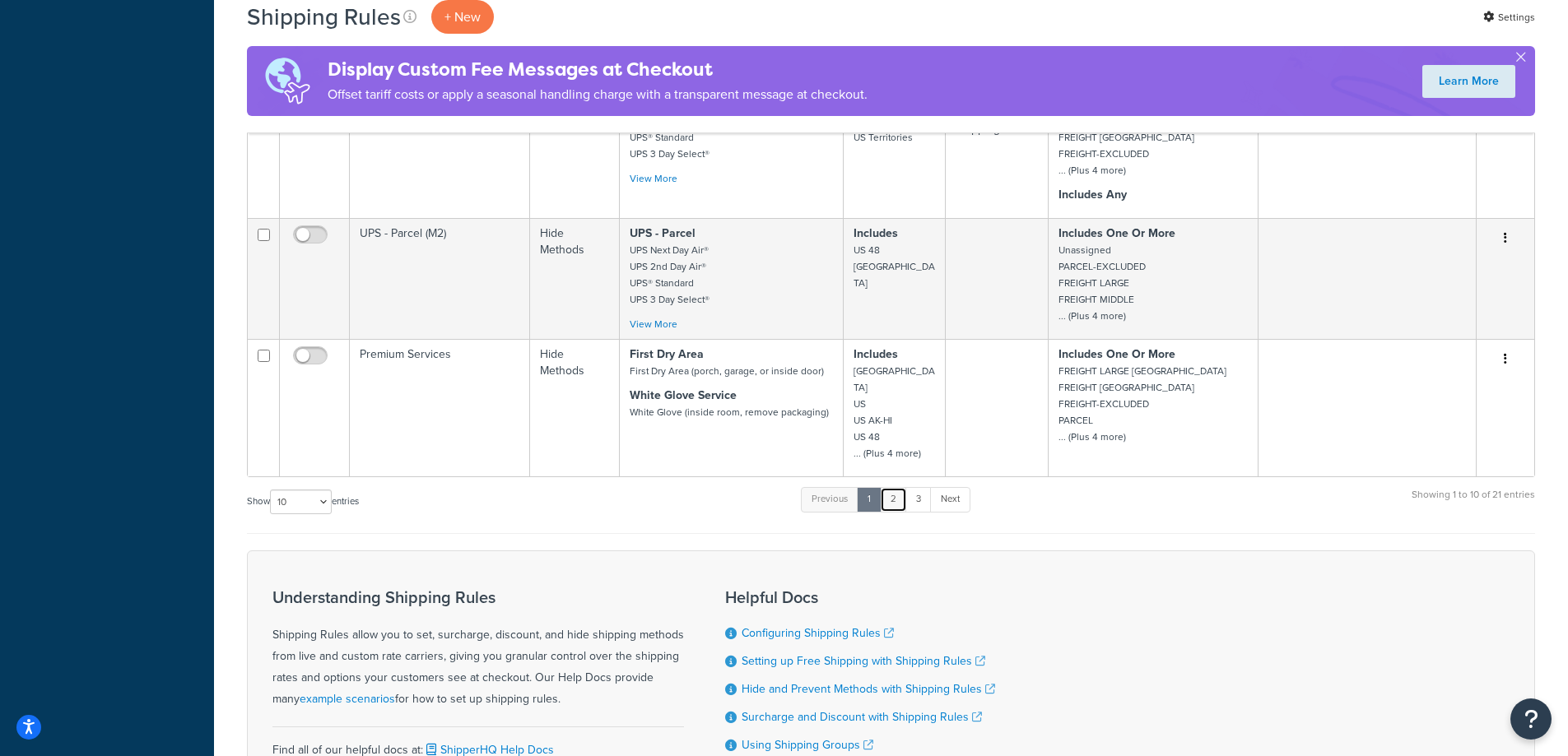
click at [894, 488] on link "2" at bounding box center [894, 499] width 27 height 25
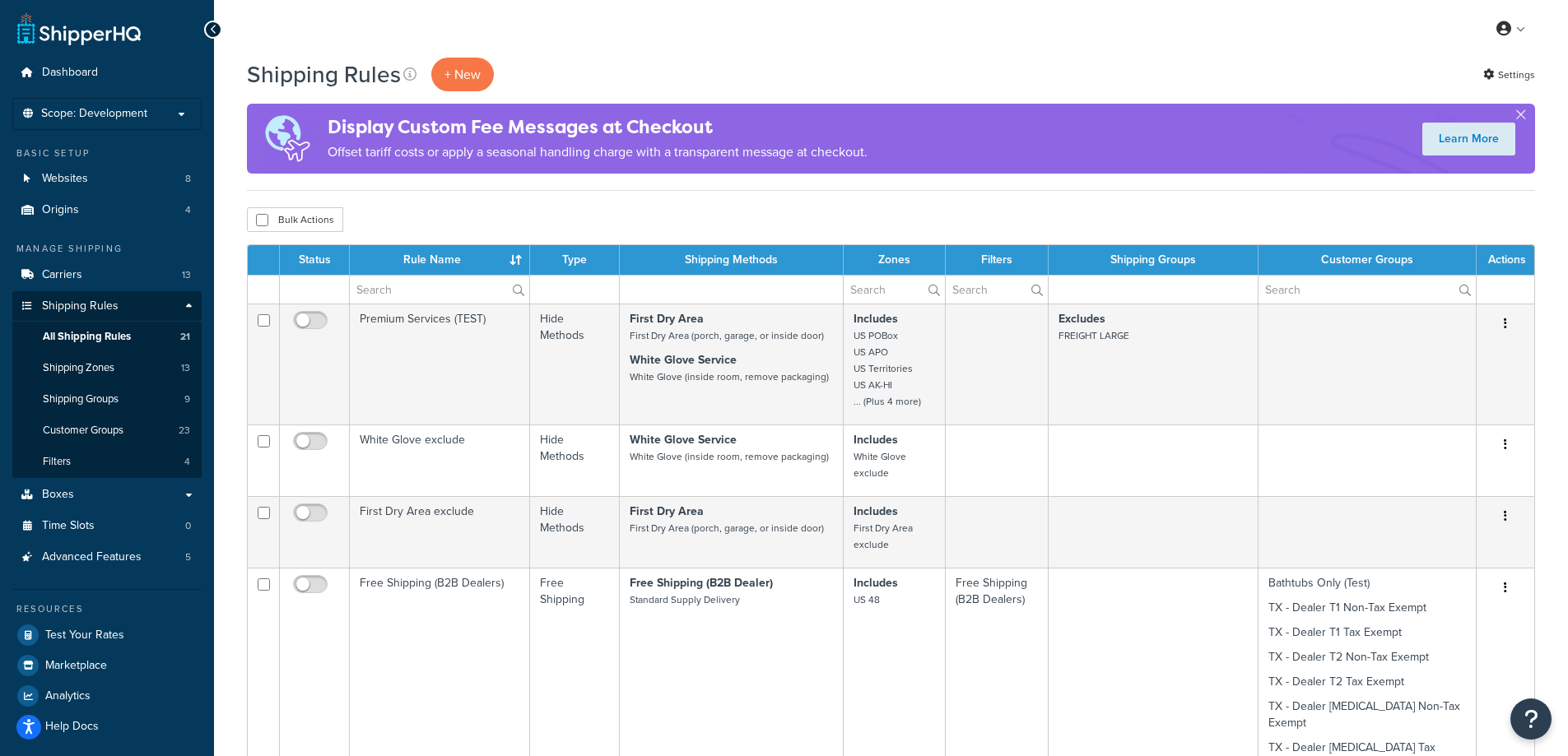
scroll to position [247, 0]
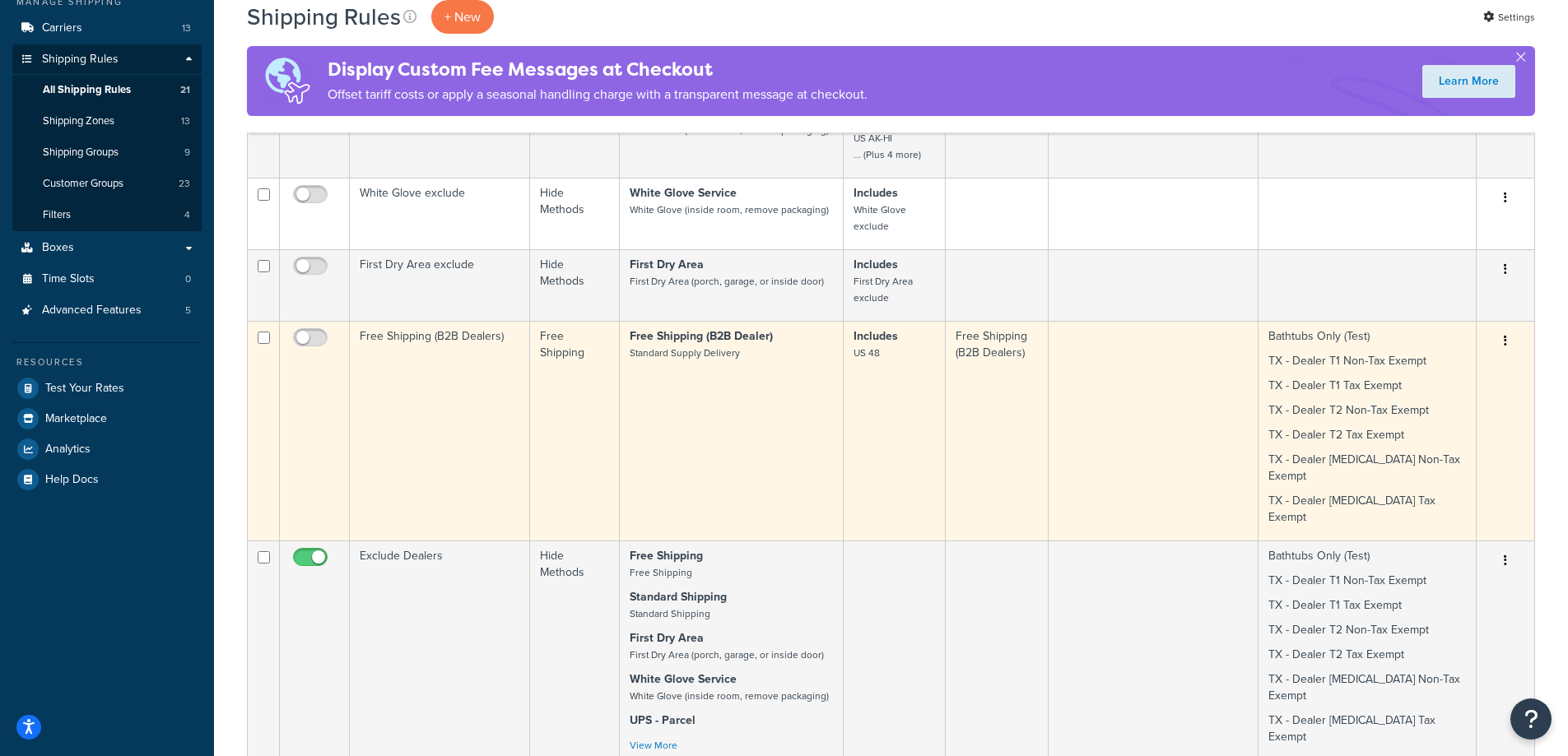
click at [471, 412] on td "Free Shipping (B2B Dealers)" at bounding box center [439, 431] width 180 height 220
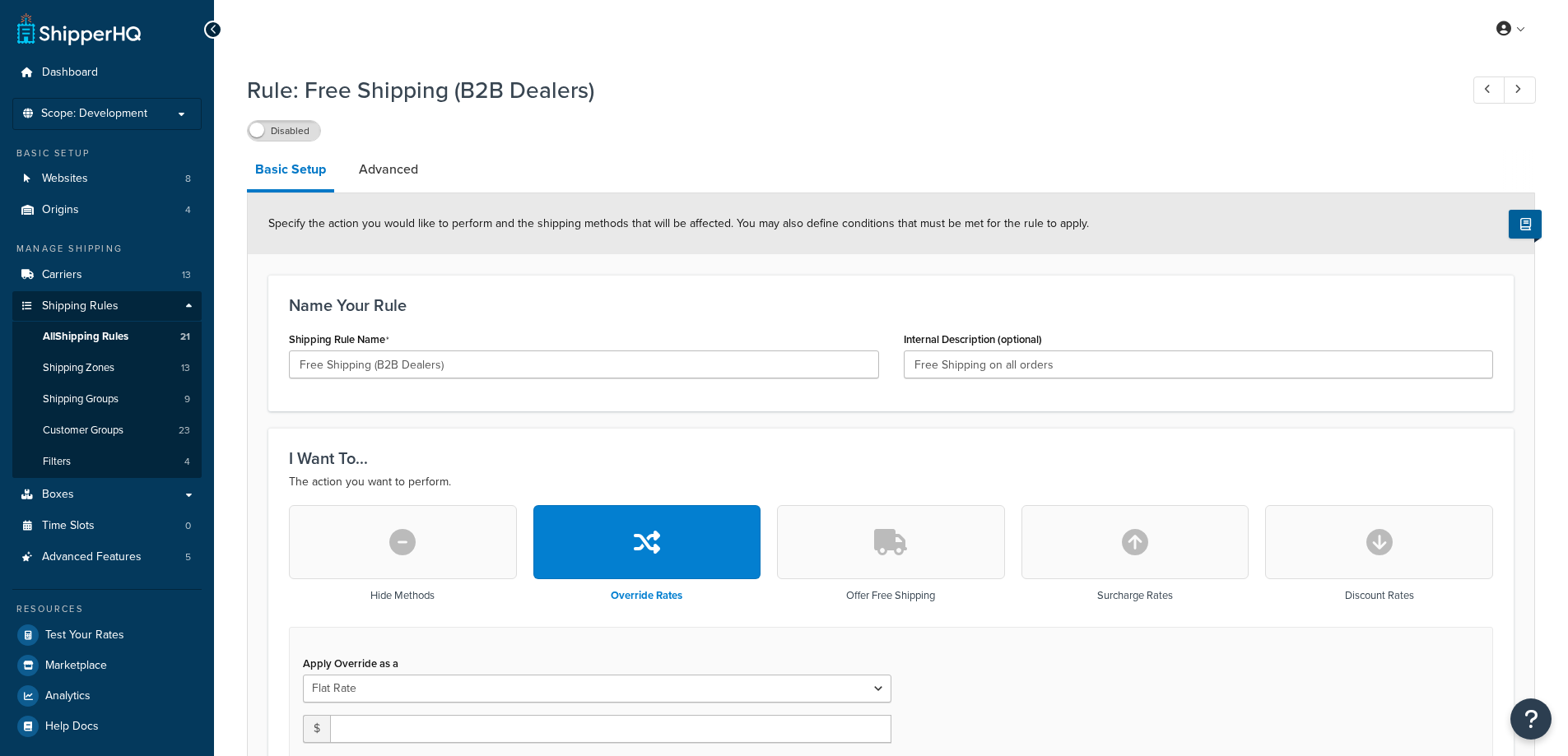
select select "LOCATION"
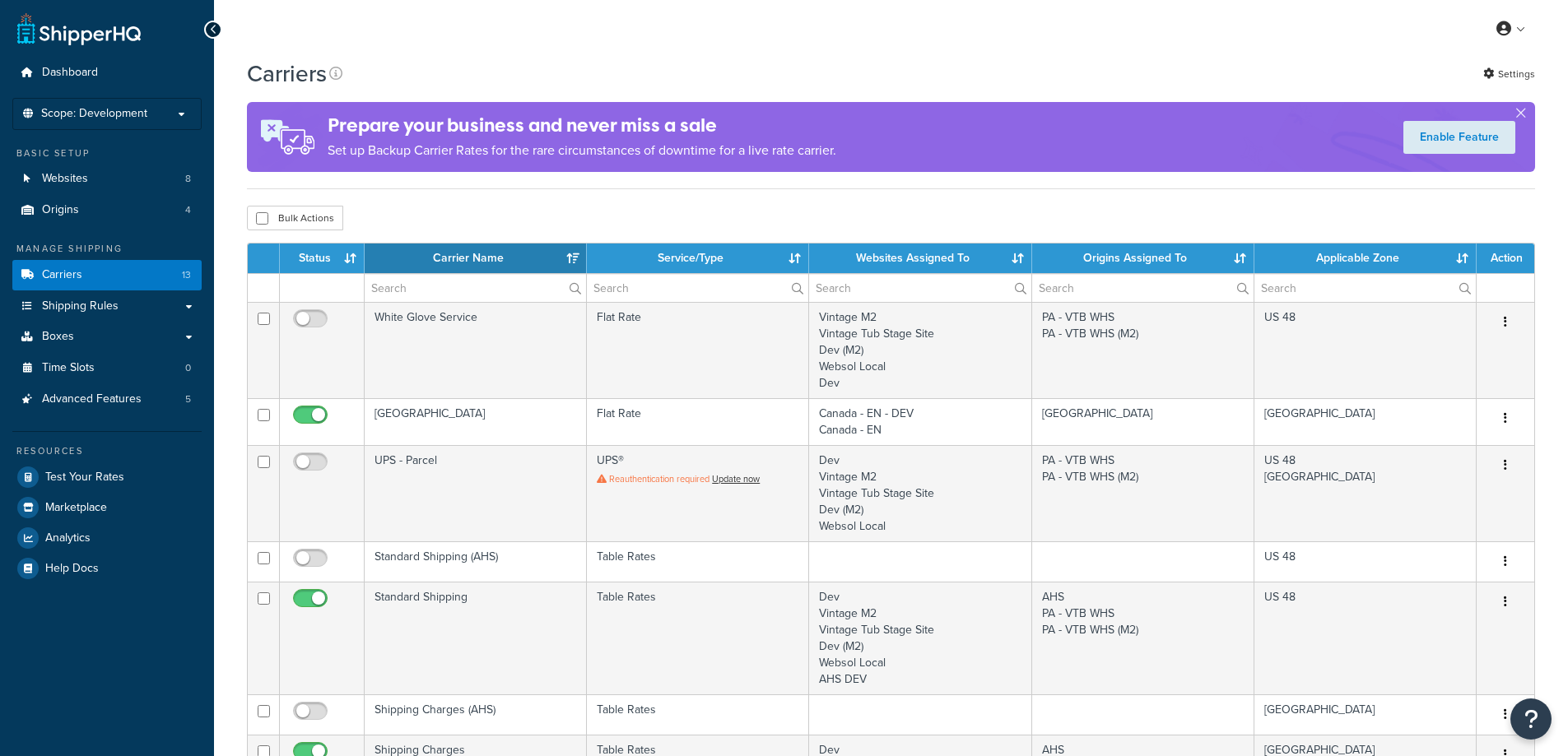
select select "15"
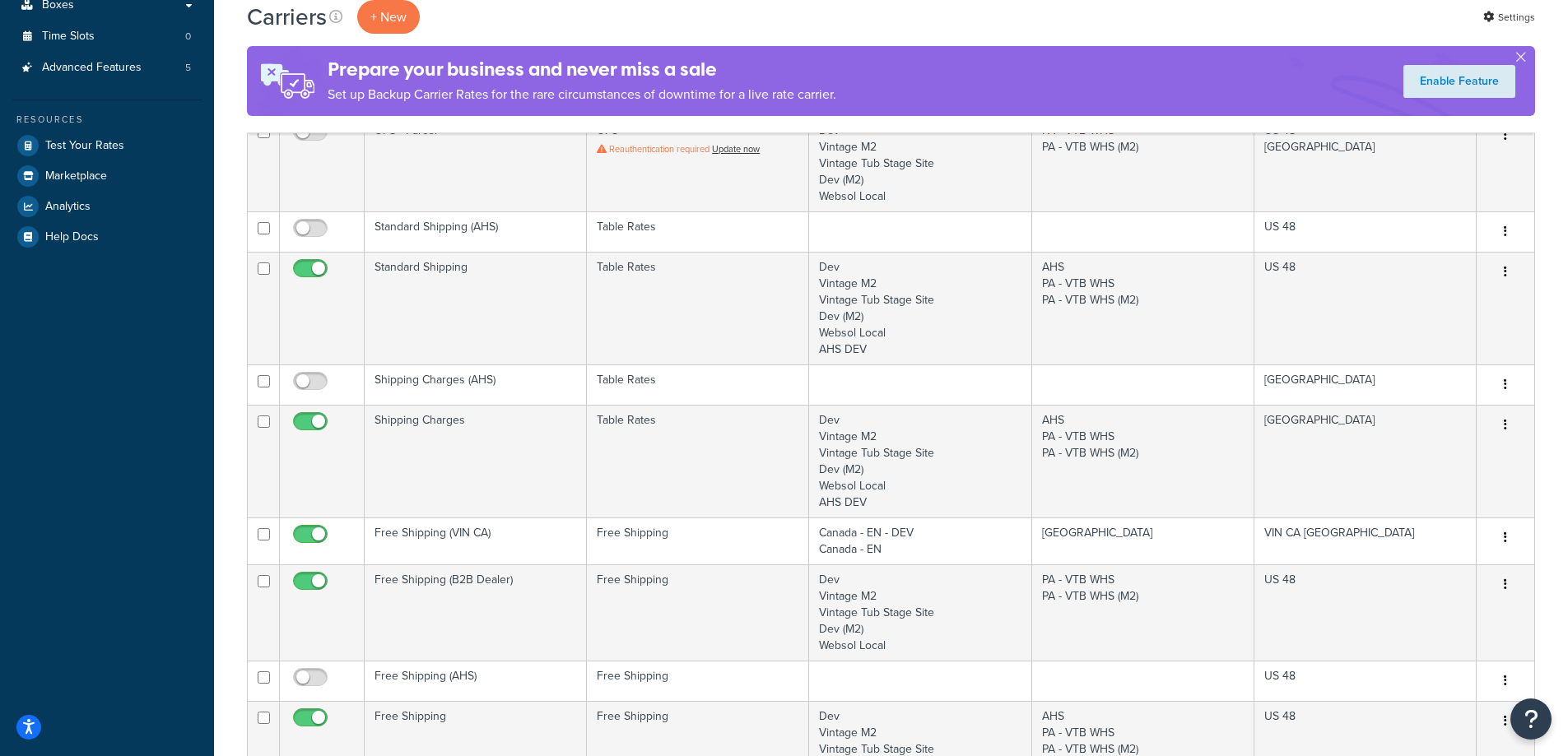
scroll to position [412, 0]
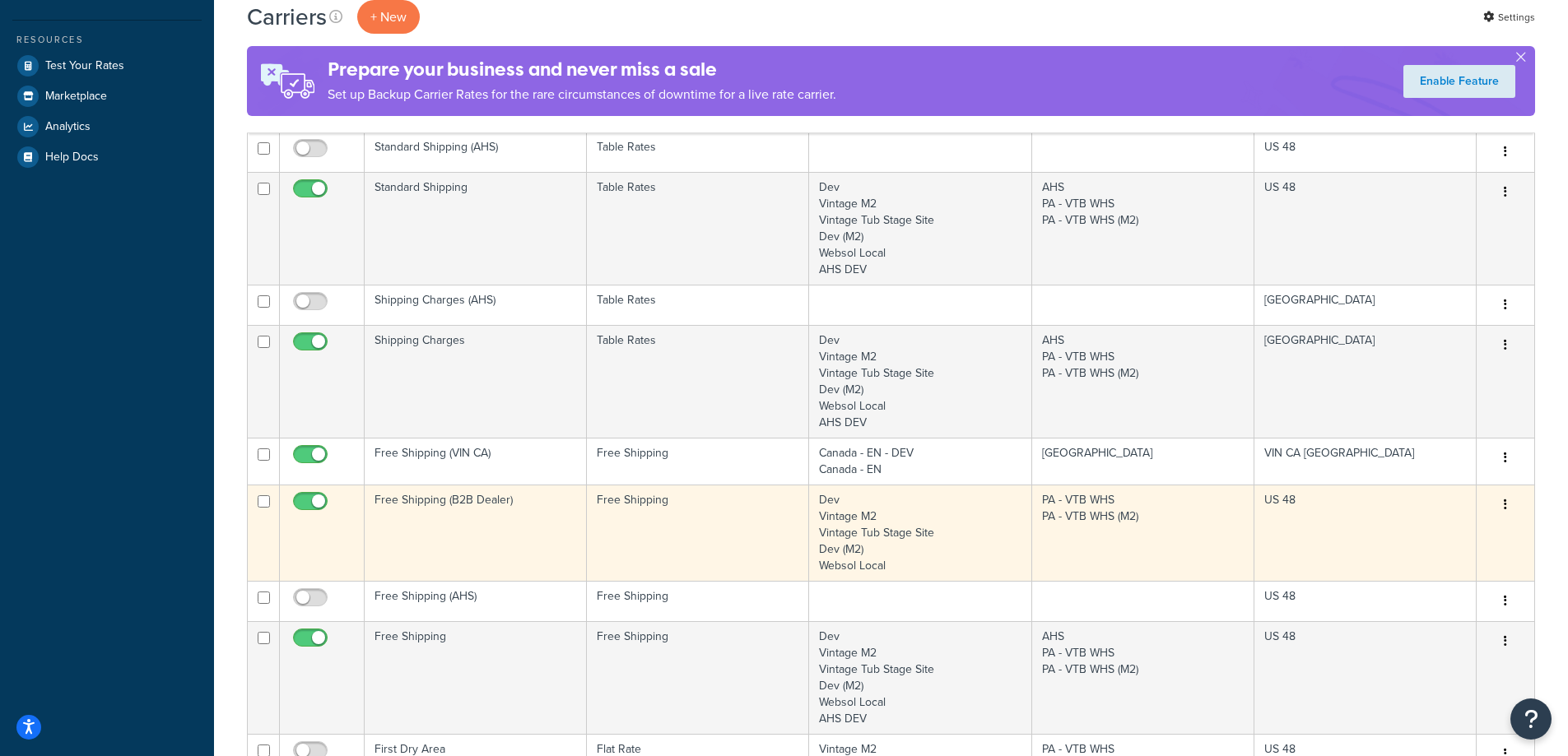
click at [521, 549] on td "Free Shipping (B2B Dealer)" at bounding box center [475, 532] width 222 height 96
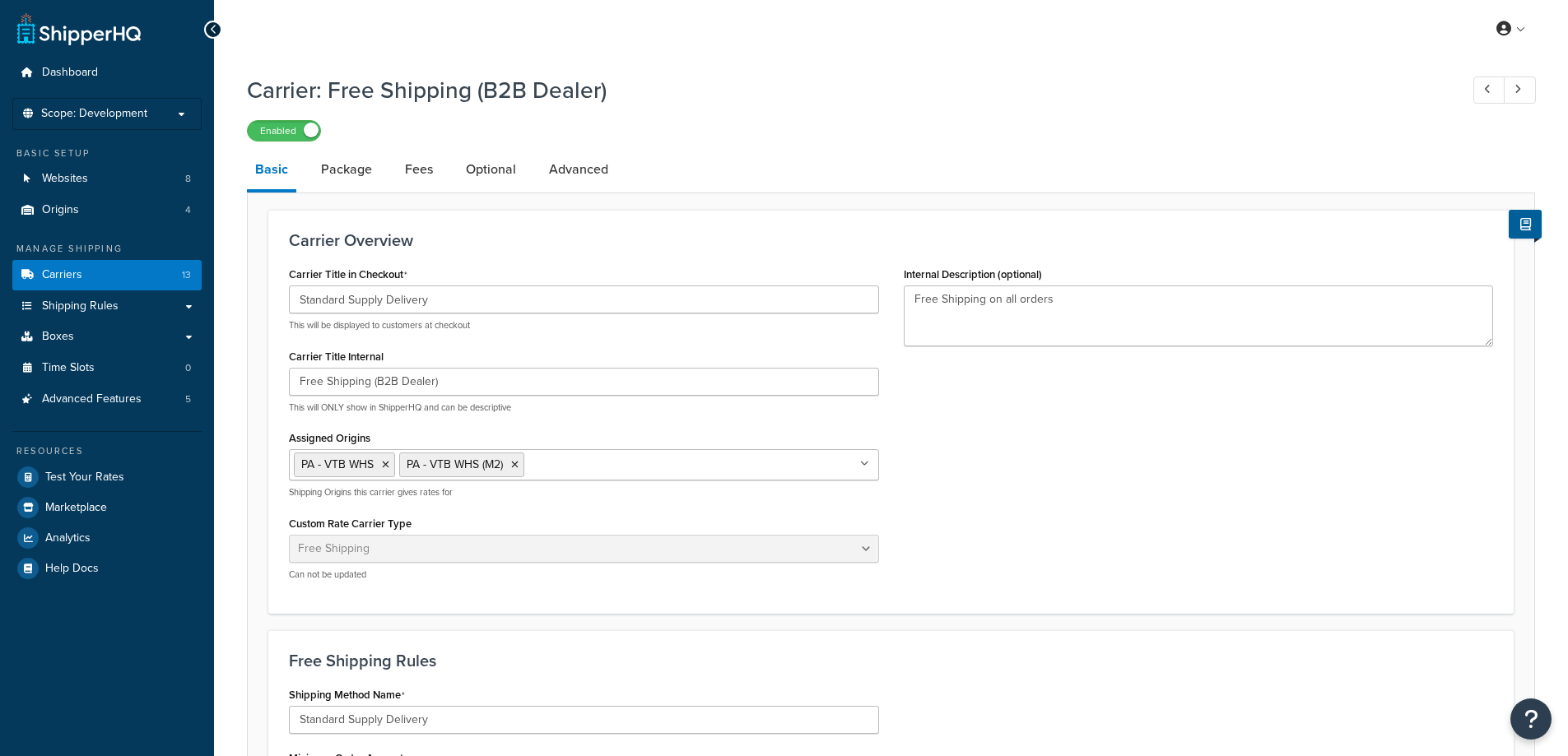
select select "free"
click at [563, 179] on link "Advanced" at bounding box center [578, 169] width 76 height 39
select select "false"
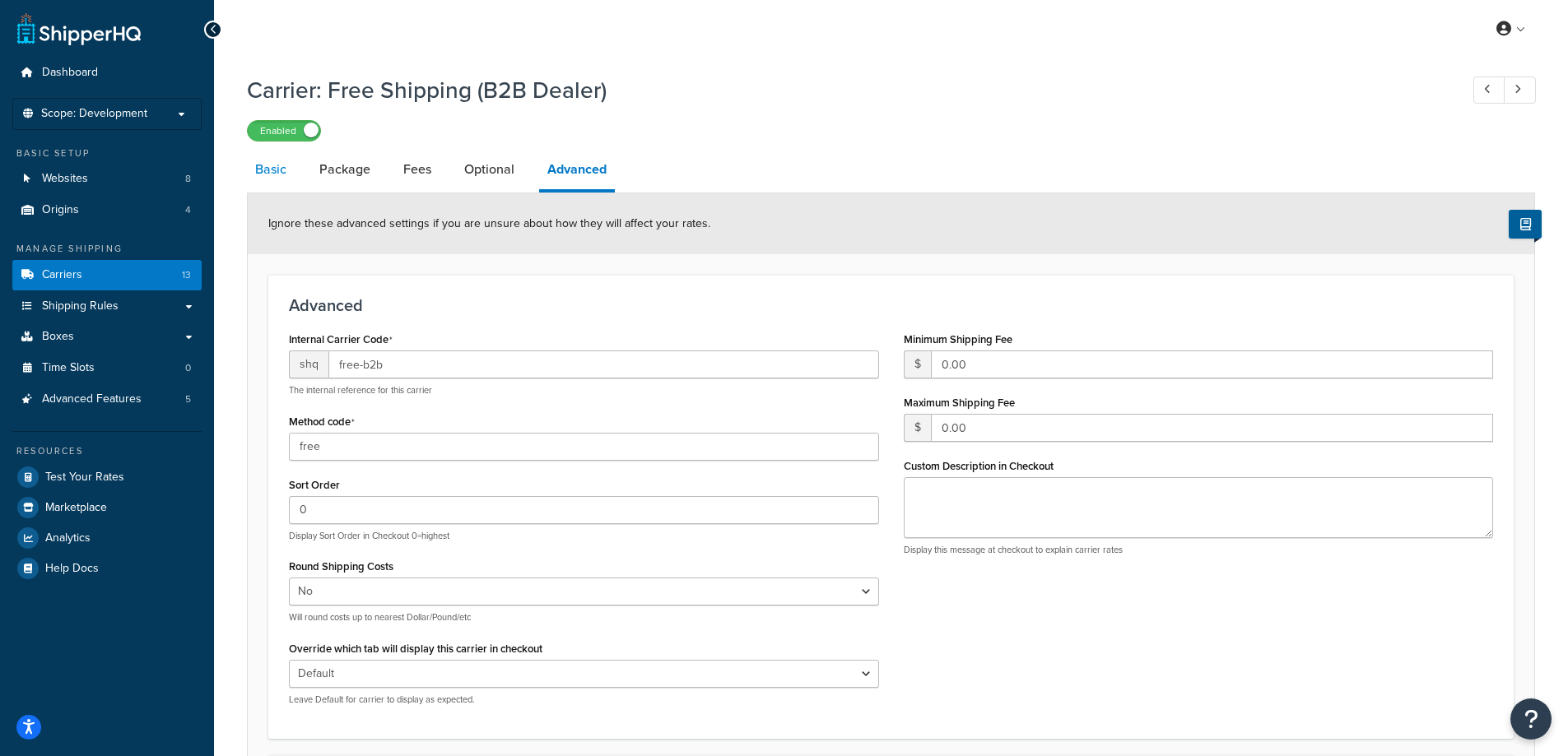
click at [266, 179] on link "Basic" at bounding box center [270, 169] width 47 height 39
select select "free"
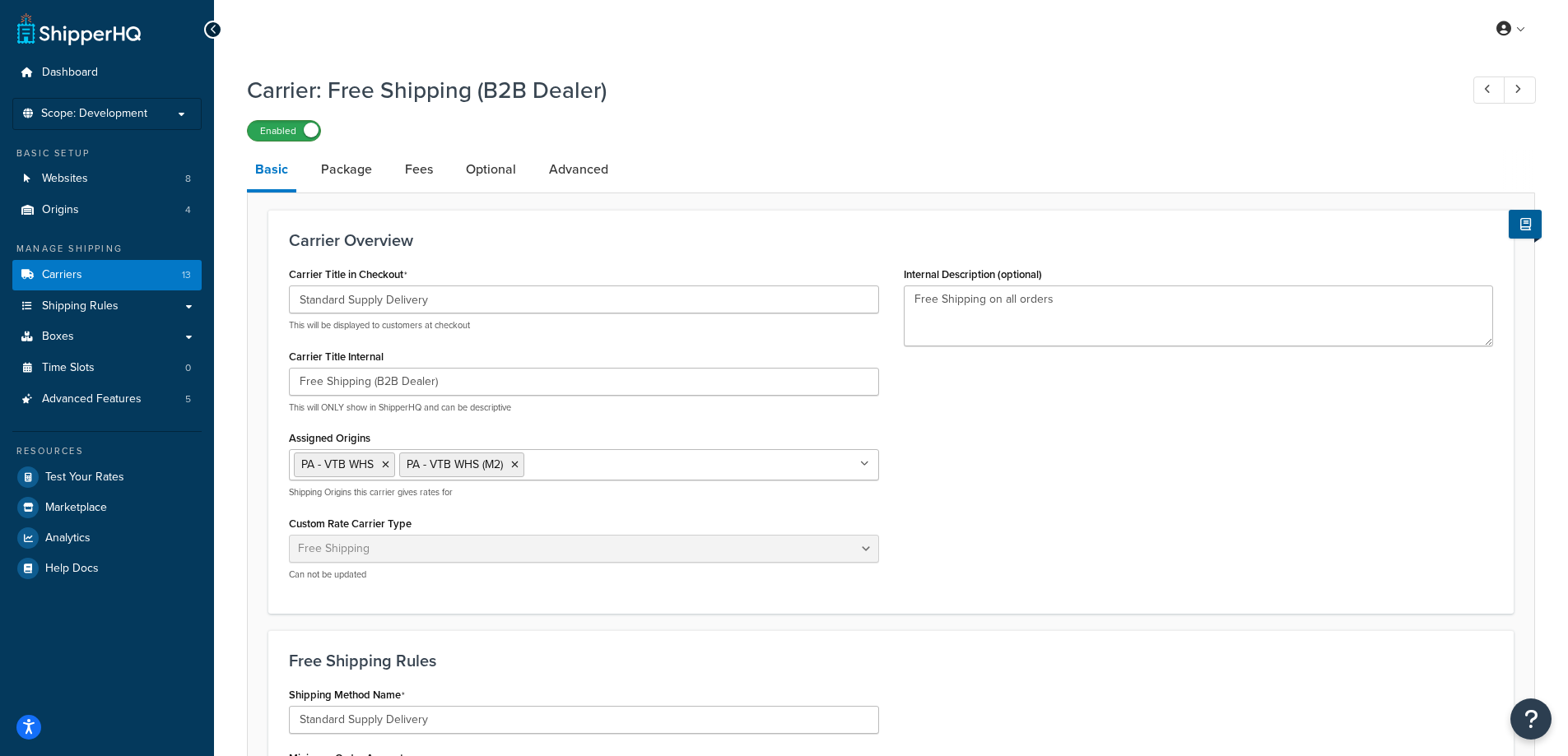
click at [294, 132] on label "Enabled" at bounding box center [283, 131] width 72 height 20
click at [130, 275] on link "Carriers 13" at bounding box center [107, 275] width 189 height 30
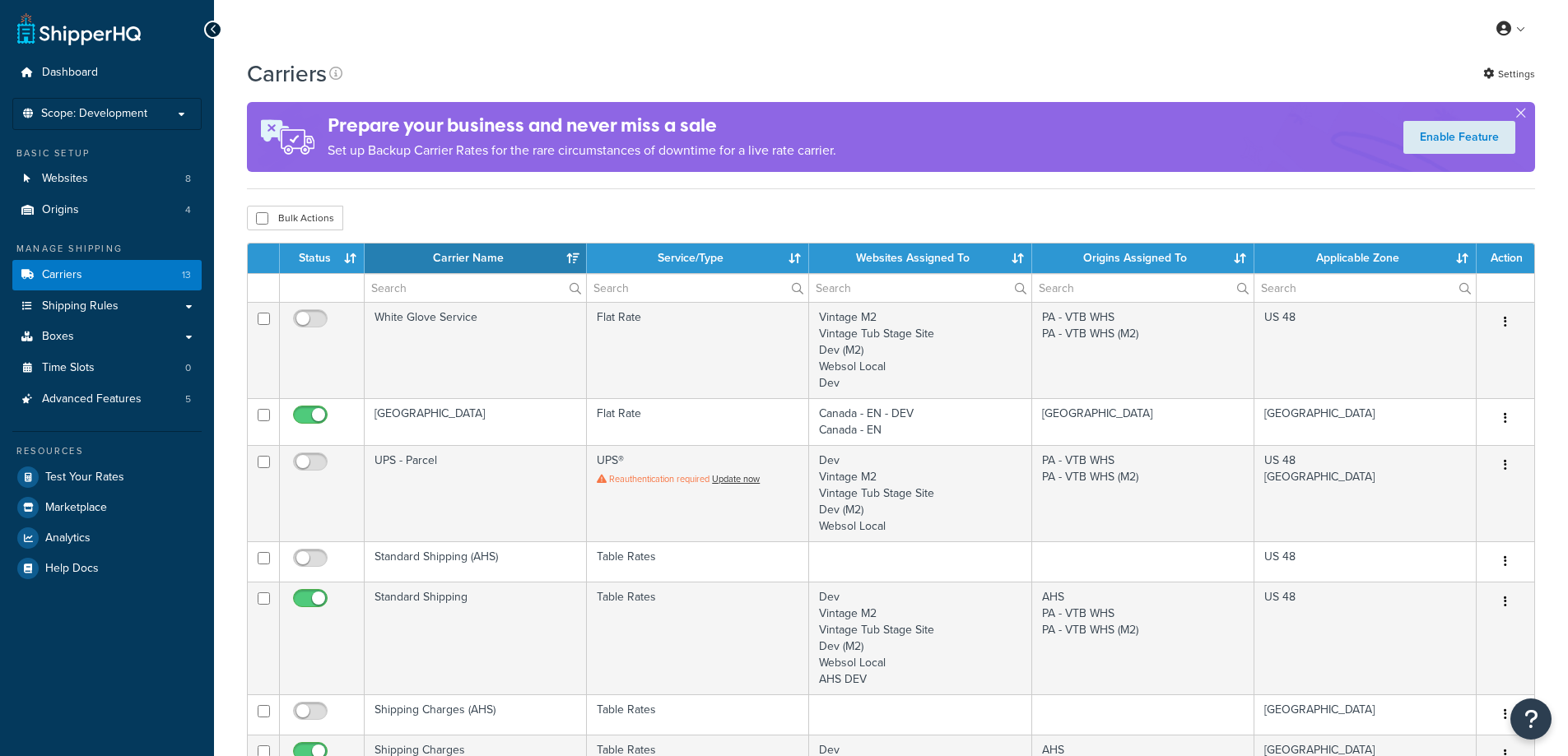
select select "15"
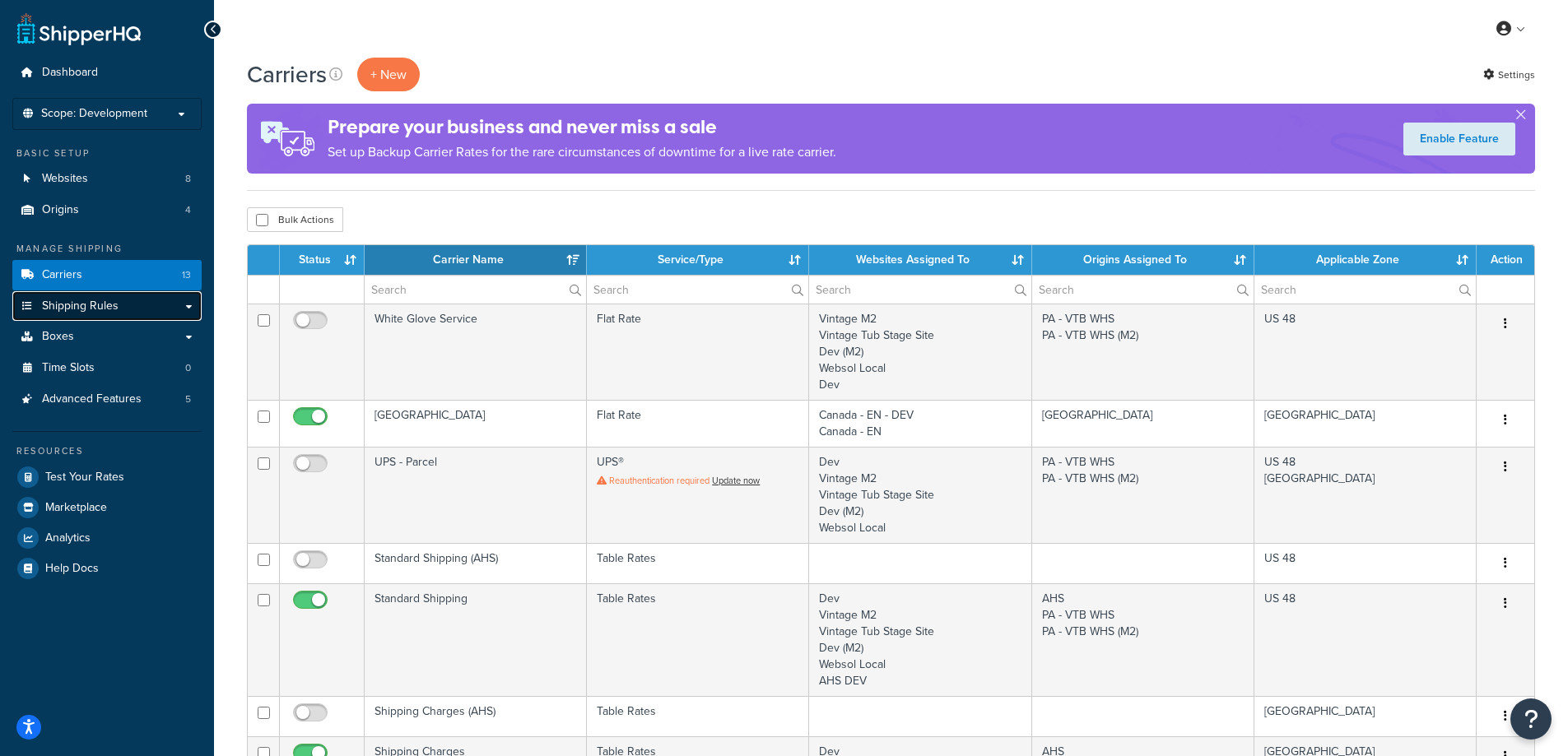
click at [127, 312] on link "Shipping Rules" at bounding box center [107, 306] width 189 height 30
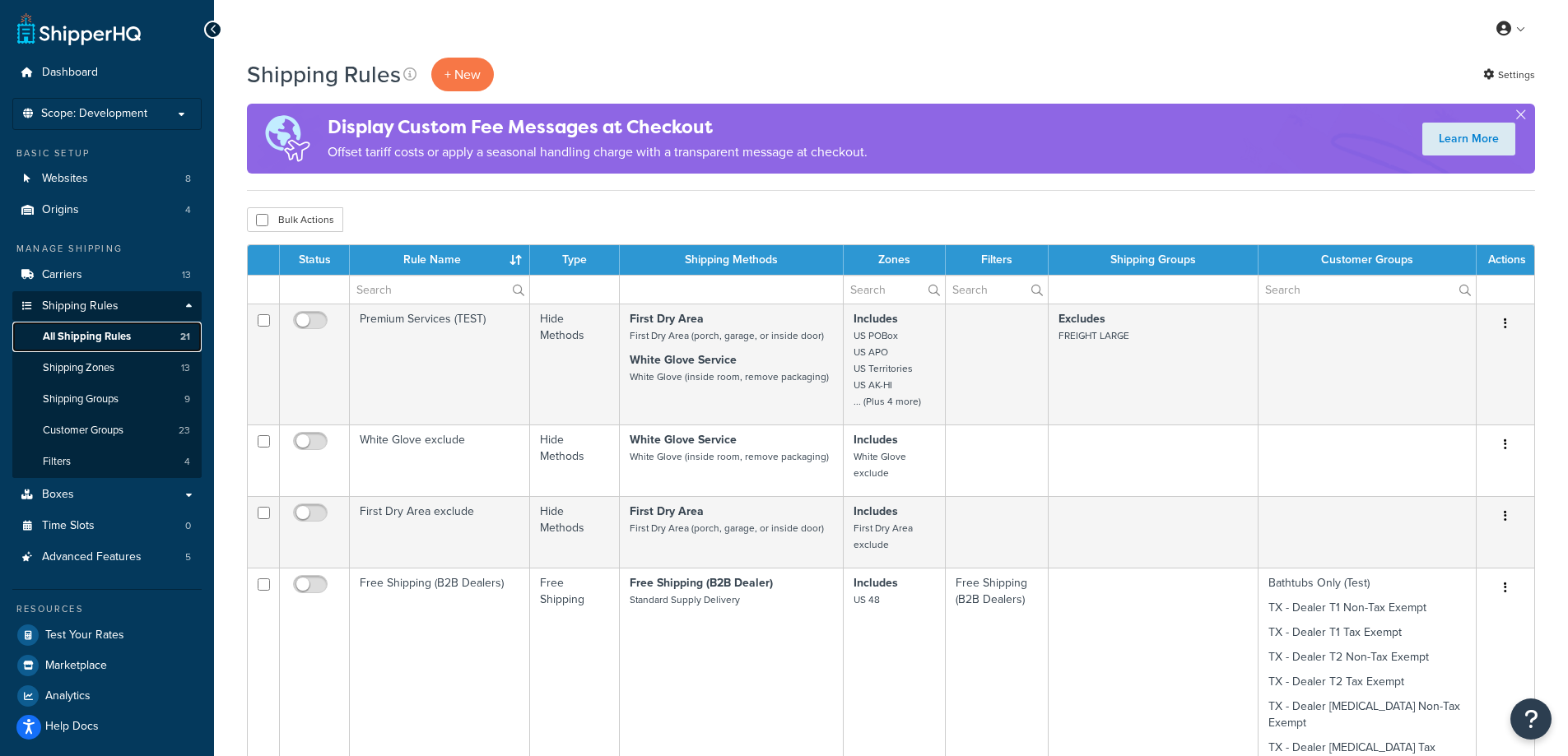
click at [104, 333] on span "All Shipping Rules" at bounding box center [87, 336] width 88 height 14
click at [75, 363] on span "Shipping Zones" at bounding box center [79, 368] width 71 height 14
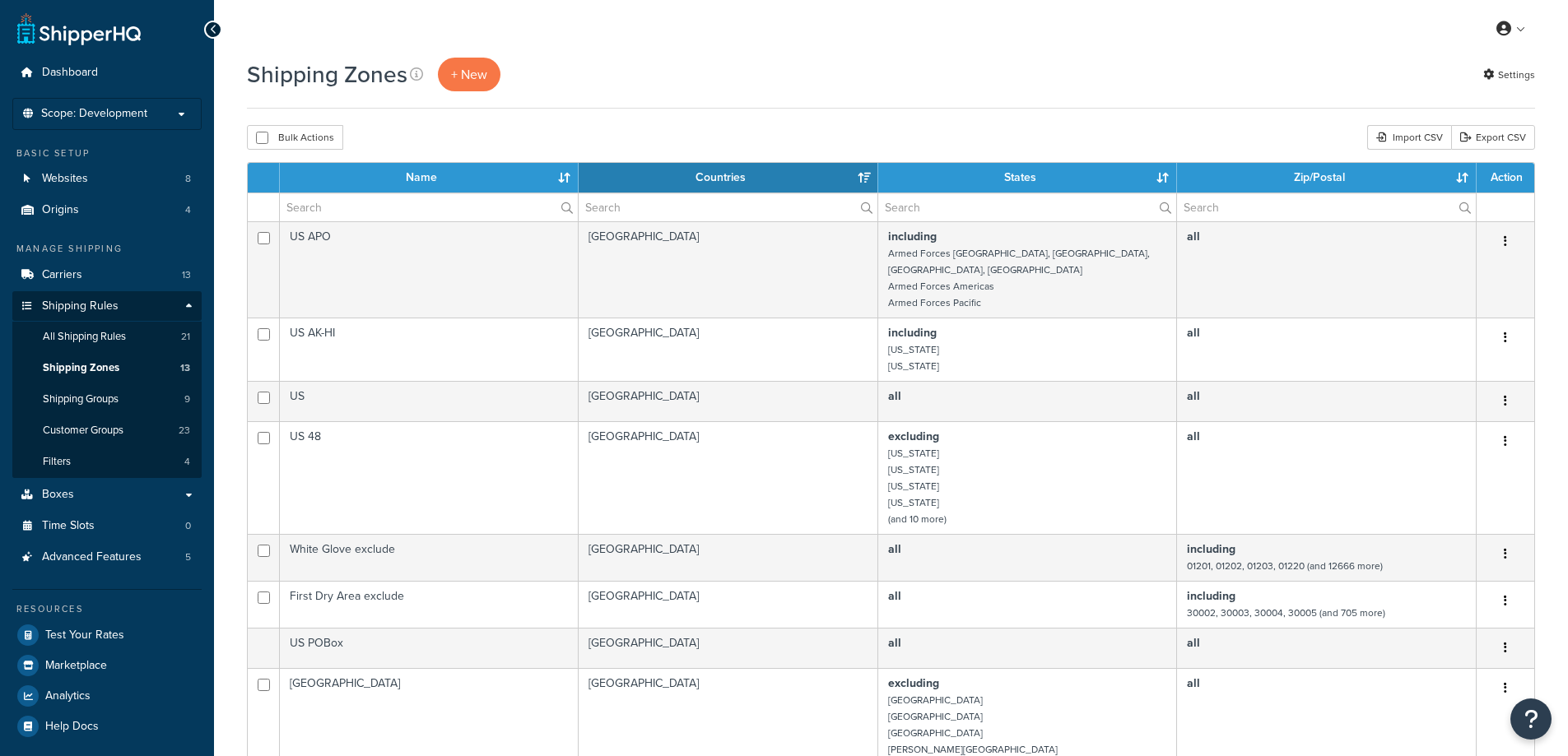
select select "15"
click at [96, 397] on span "Shipping Groups" at bounding box center [80, 399] width 76 height 14
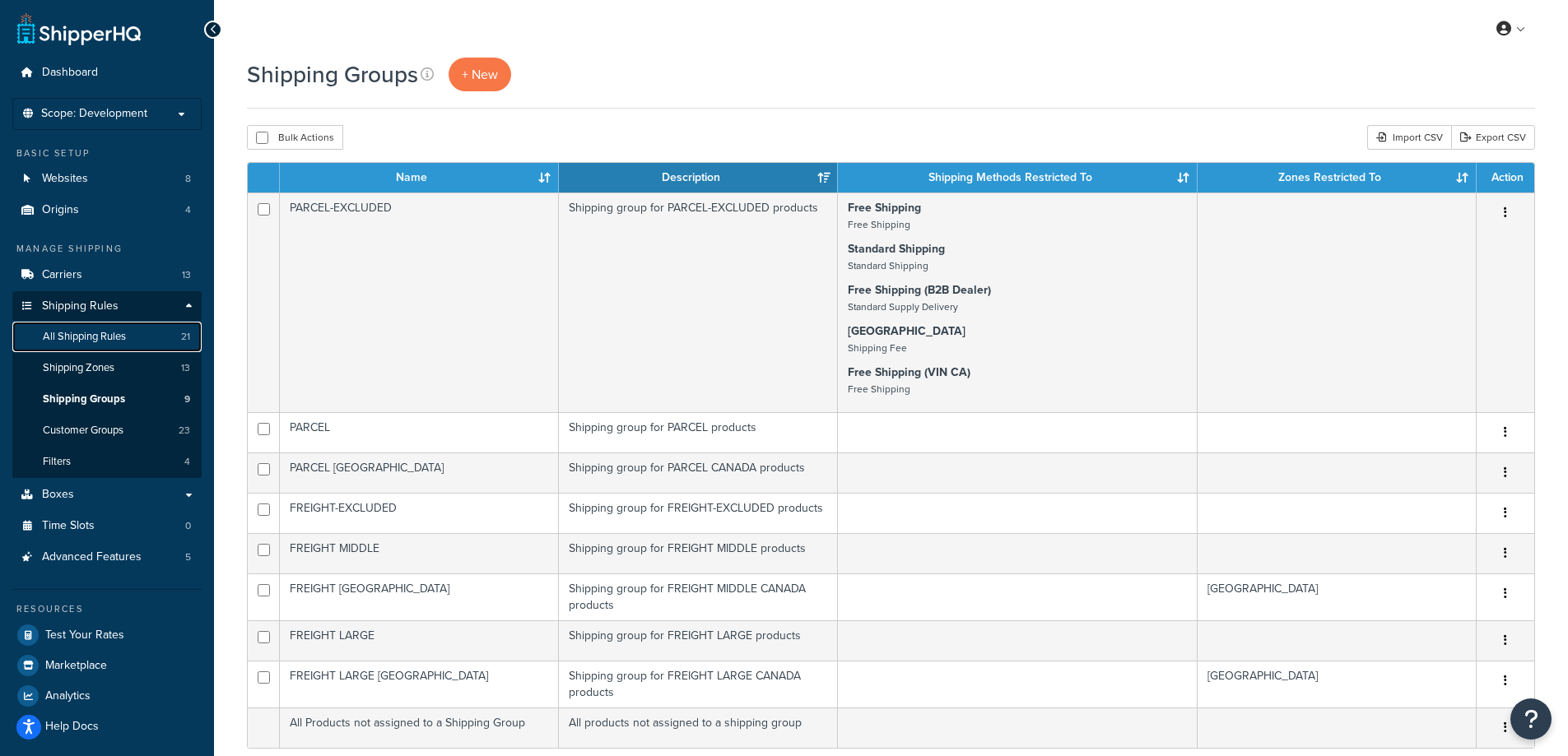
click at [117, 326] on link "All Shipping Rules 21" at bounding box center [107, 336] width 189 height 30
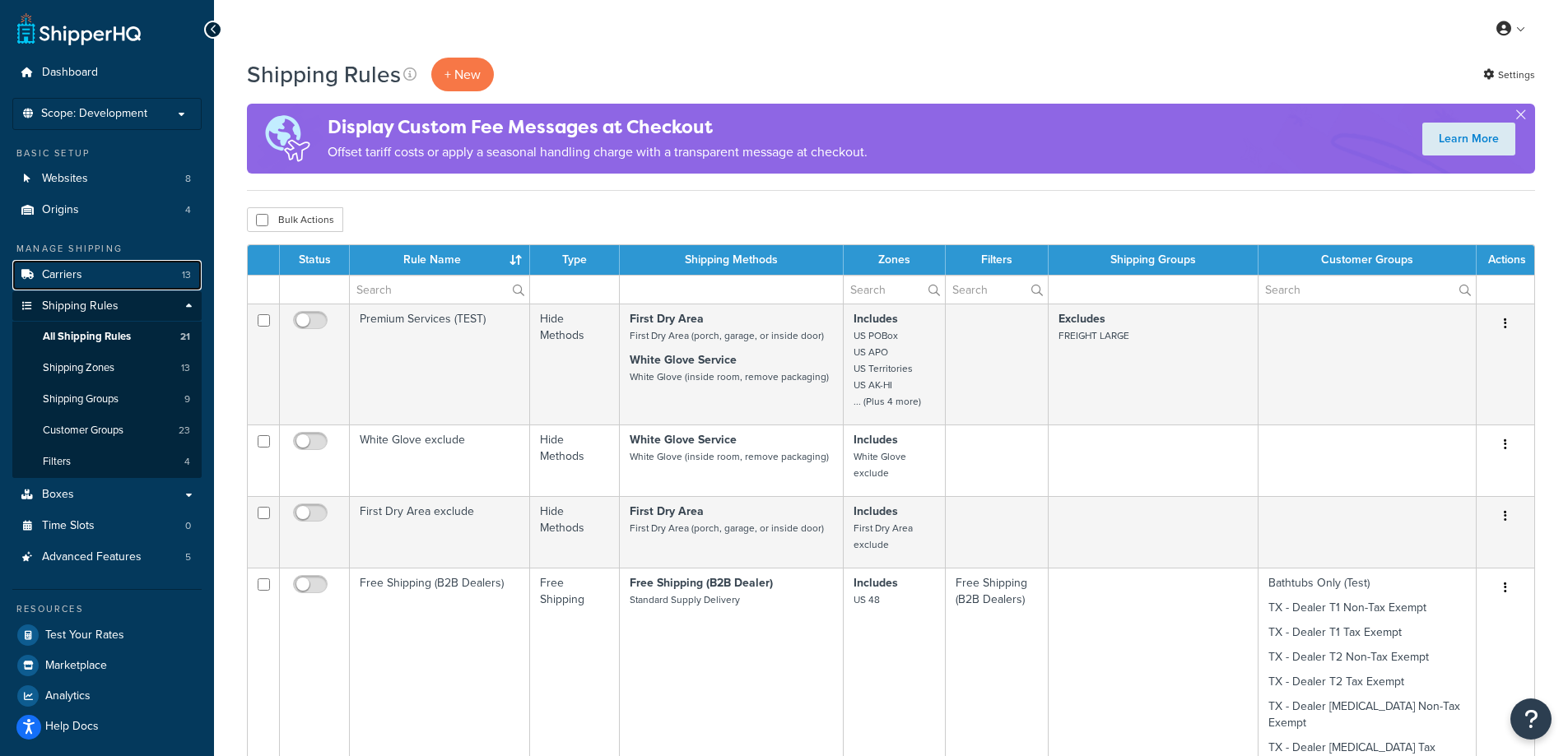
click at [102, 273] on link "Carriers 13" at bounding box center [107, 275] width 189 height 30
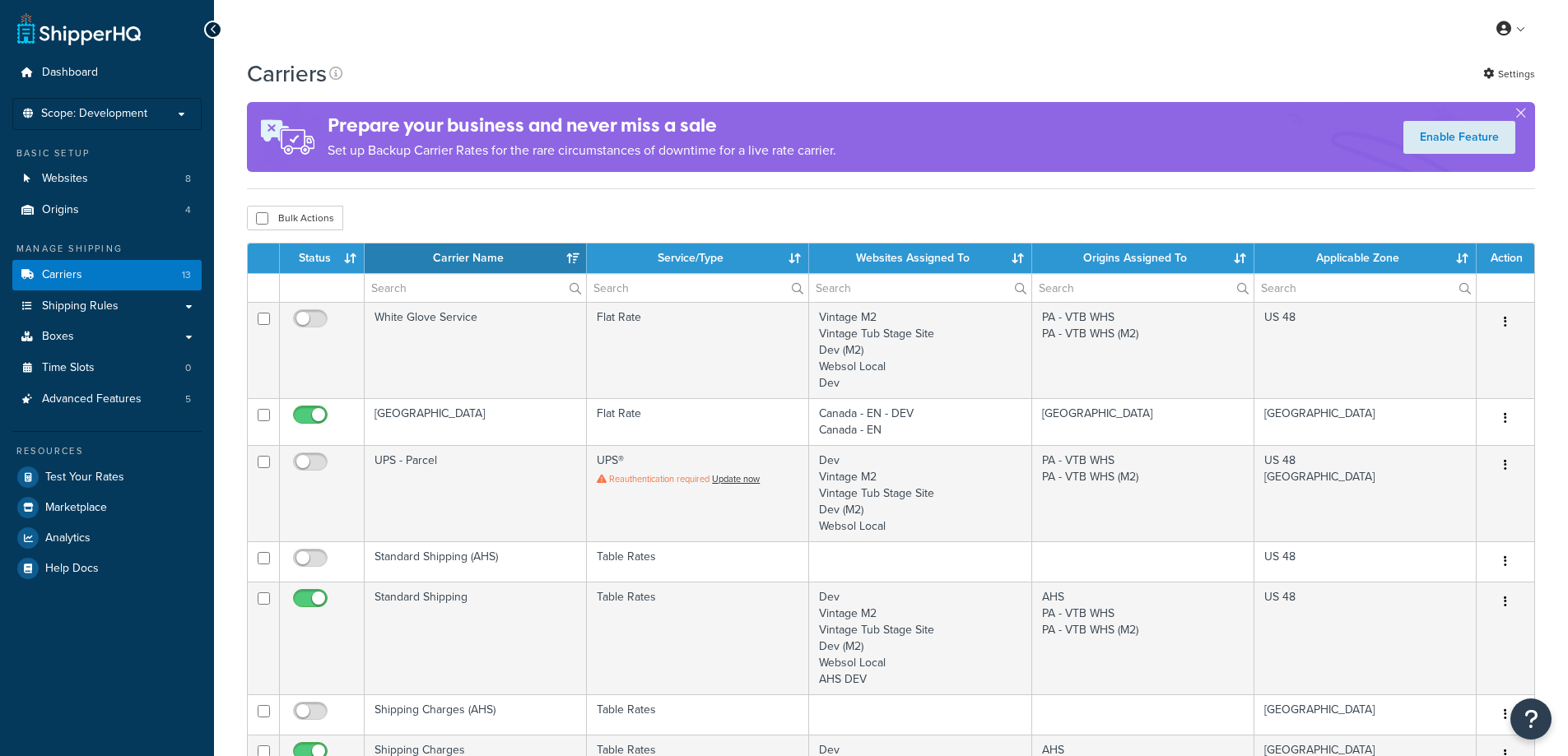
select select "15"
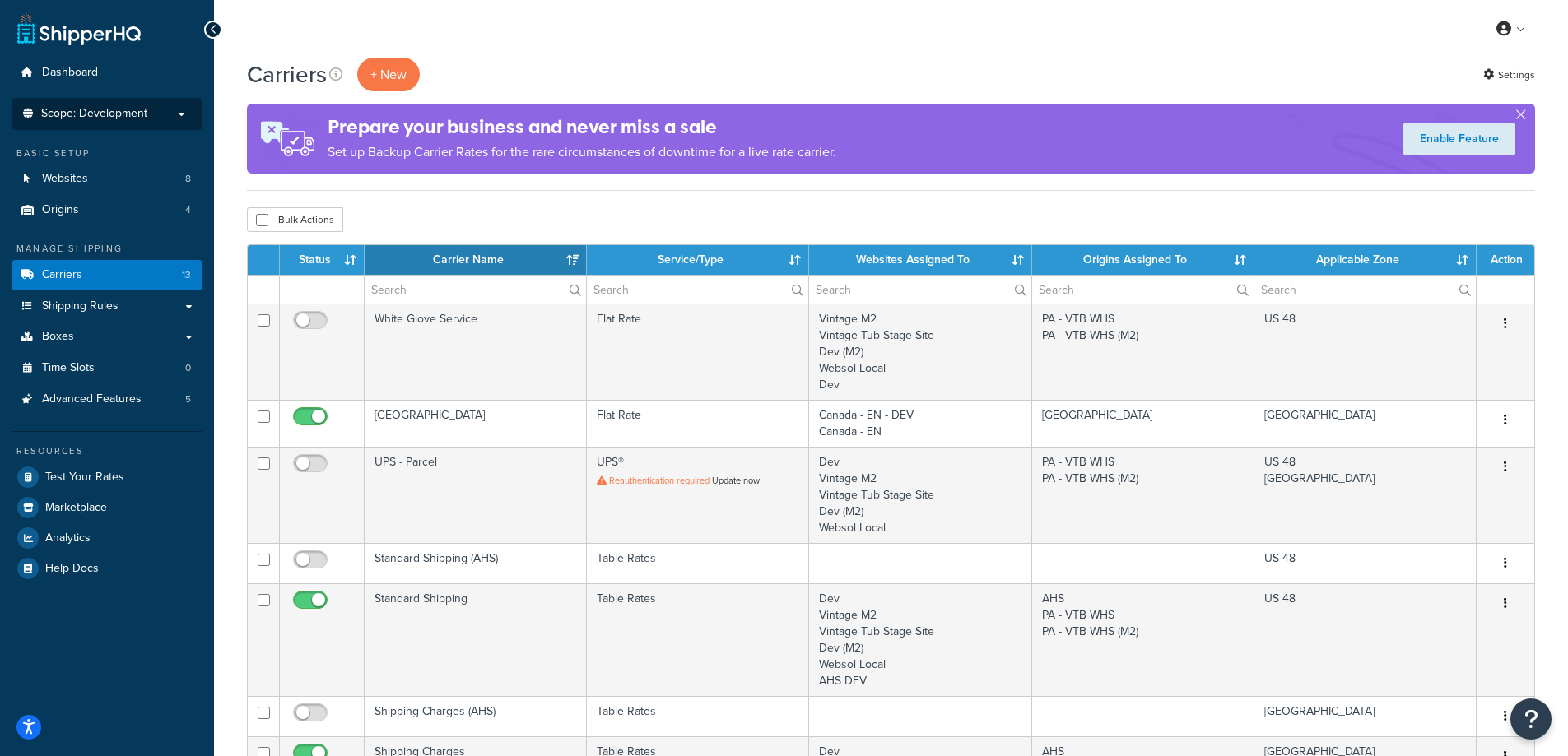
click at [104, 112] on span "Scope: Development" at bounding box center [94, 113] width 106 height 14
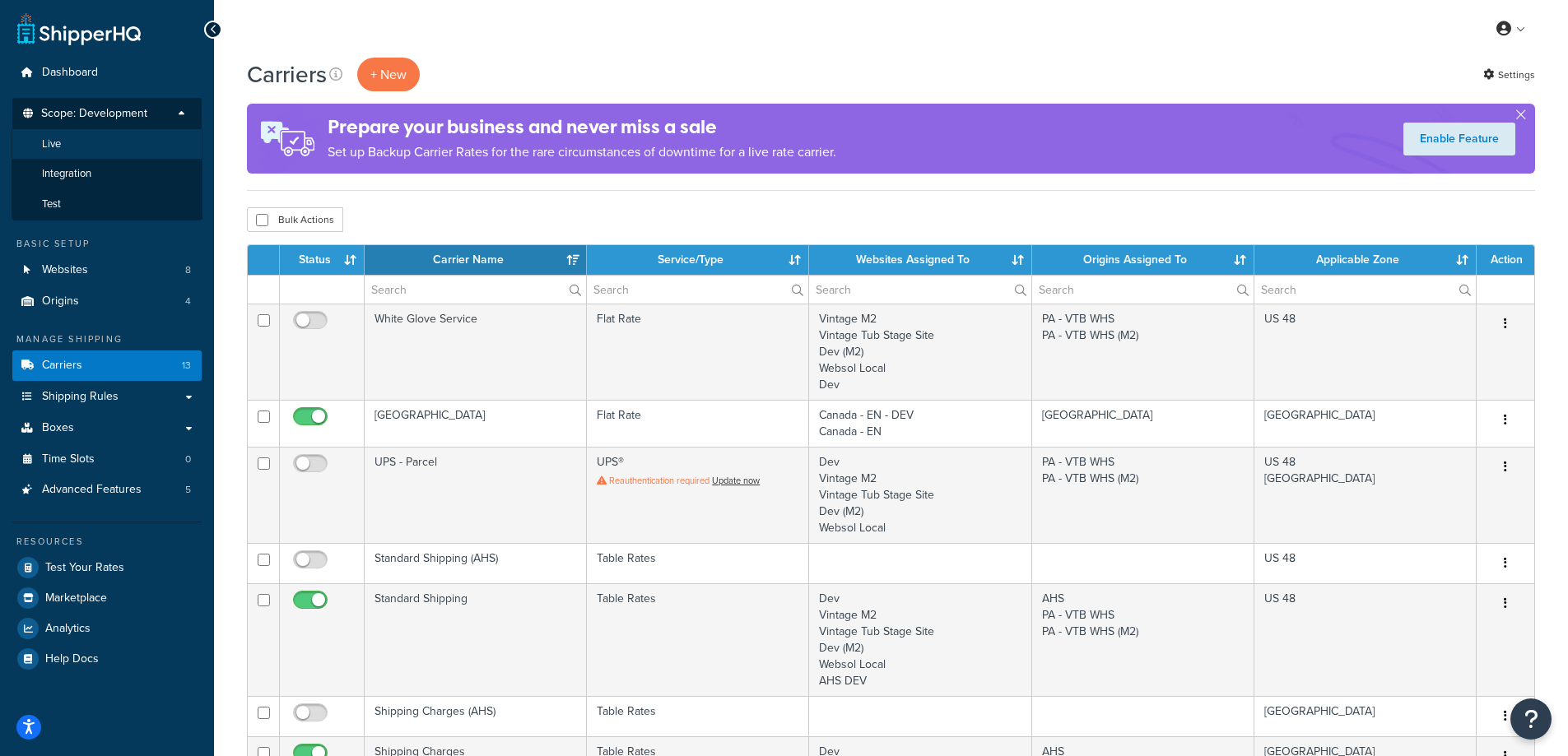
click at [60, 154] on li "Live" at bounding box center [107, 144] width 191 height 30
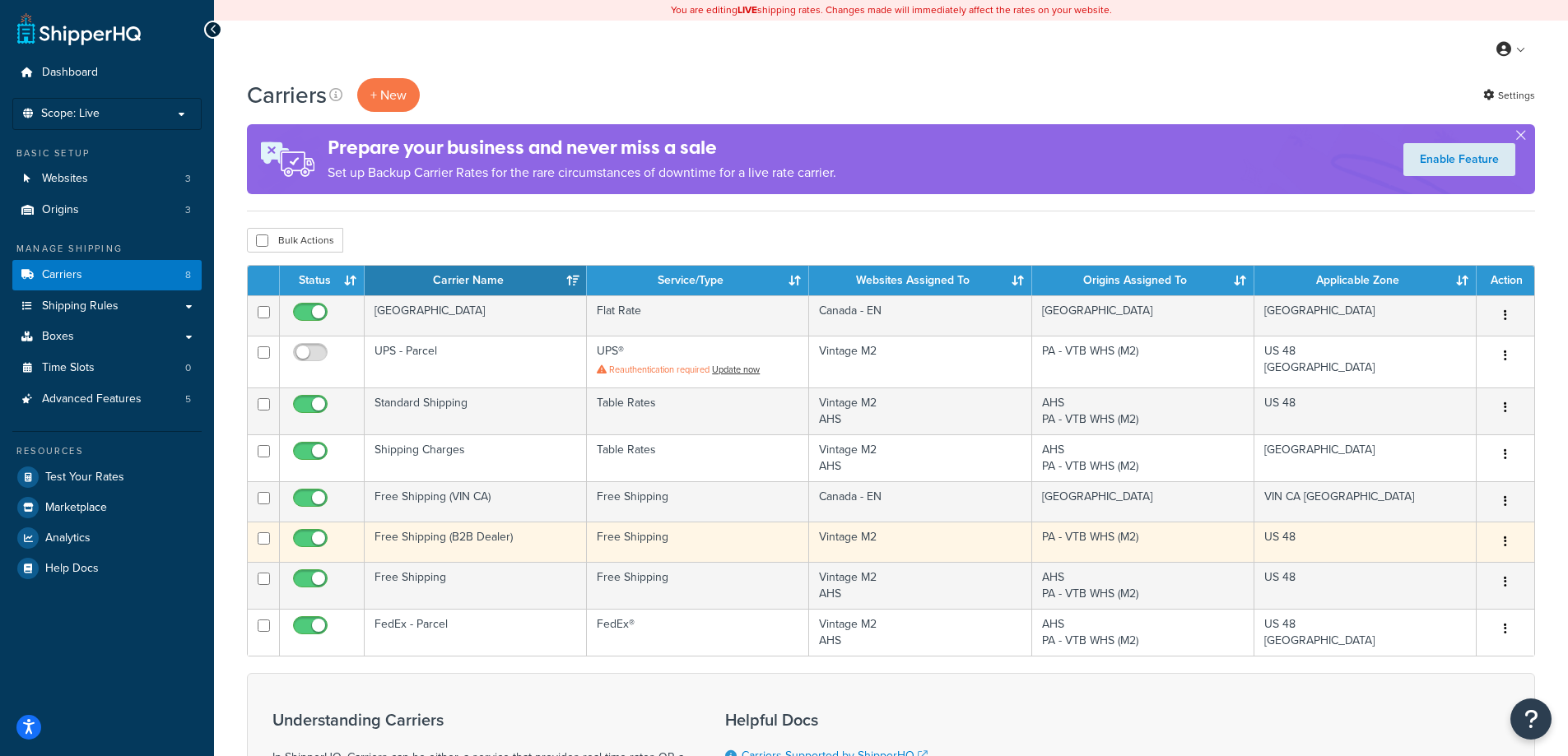
click at [316, 536] on input "checkbox" at bounding box center [312, 542] width 46 height 21
checkbox input "false"
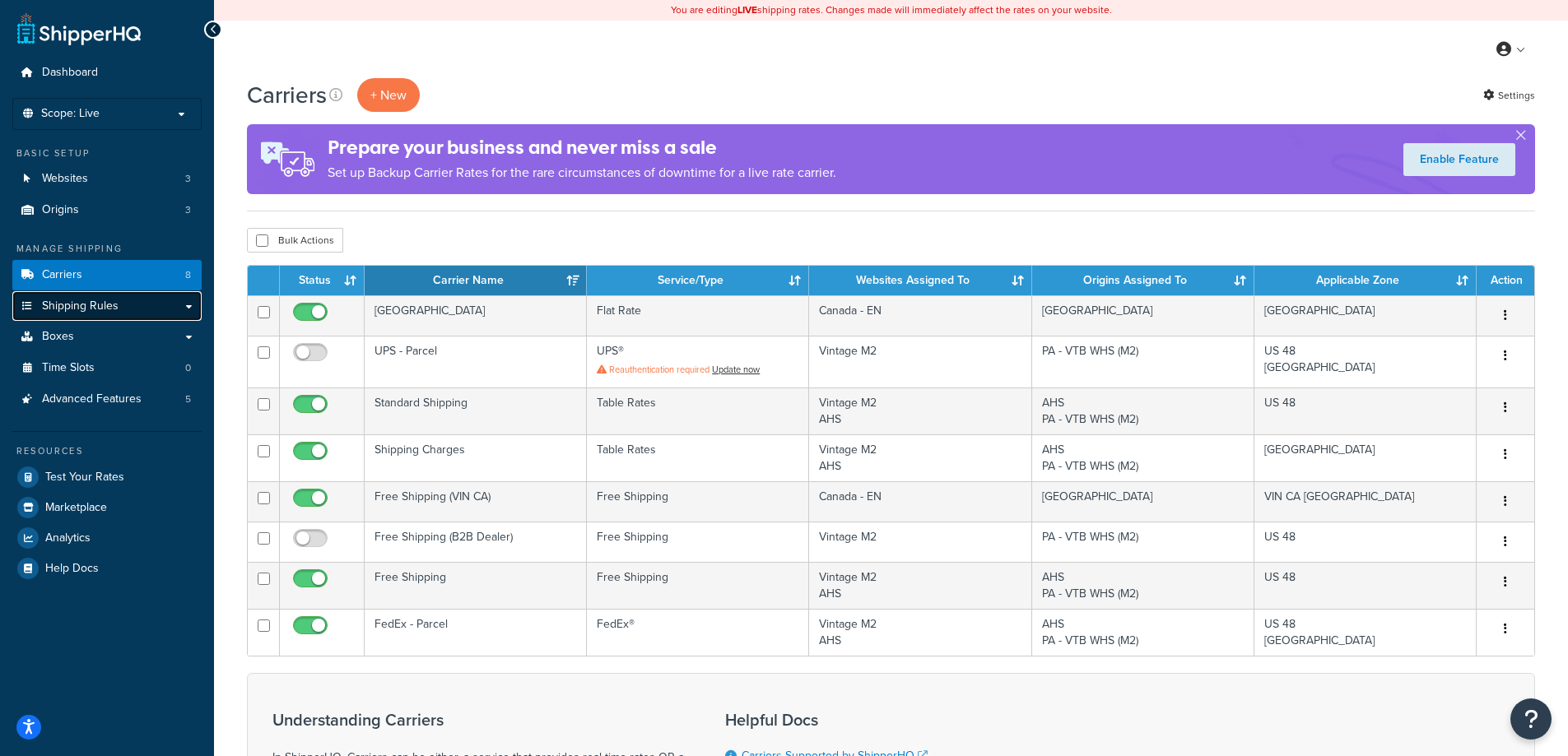
click at [129, 309] on link "Shipping Rules" at bounding box center [107, 306] width 189 height 30
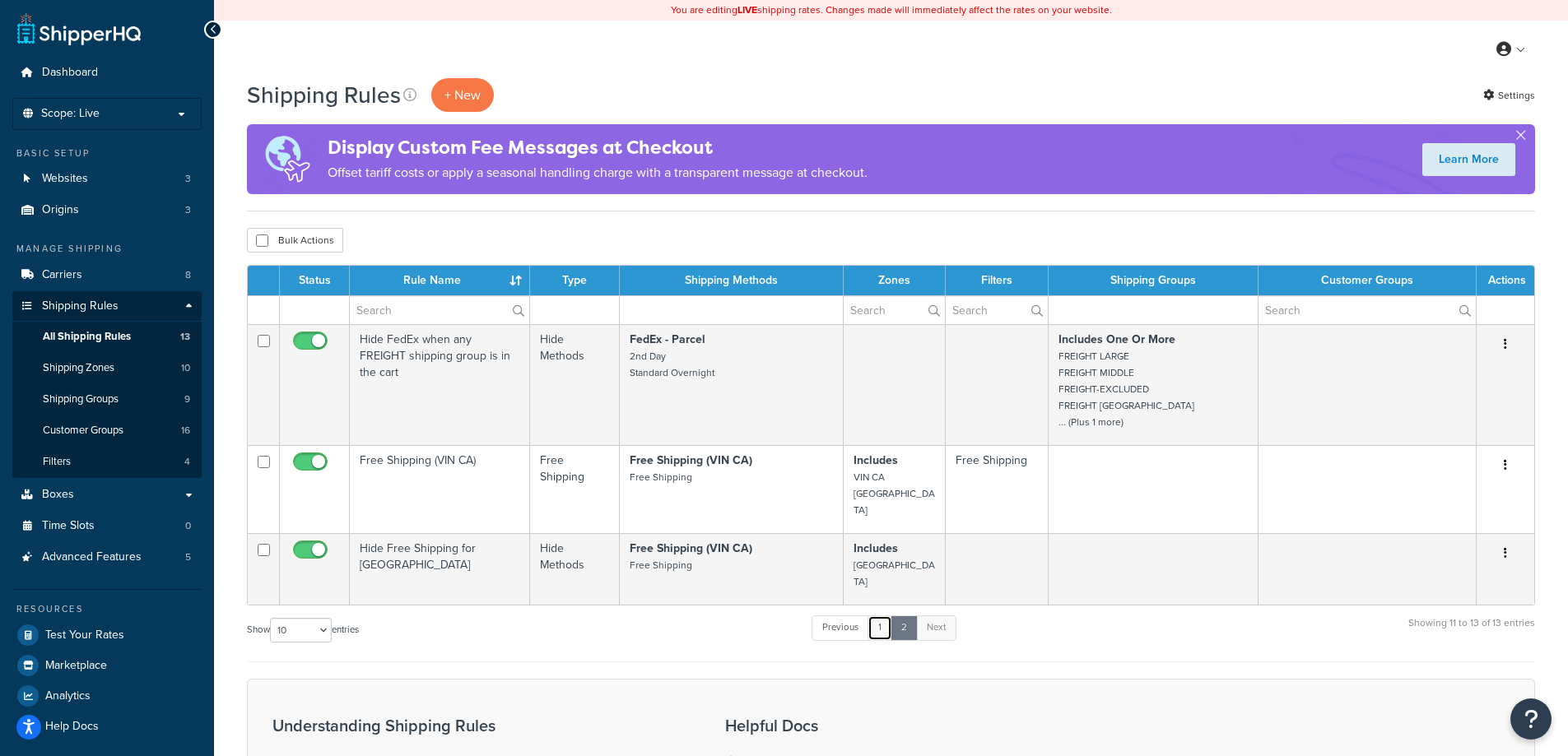
click at [882, 615] on link "1" at bounding box center [879, 627] width 25 height 25
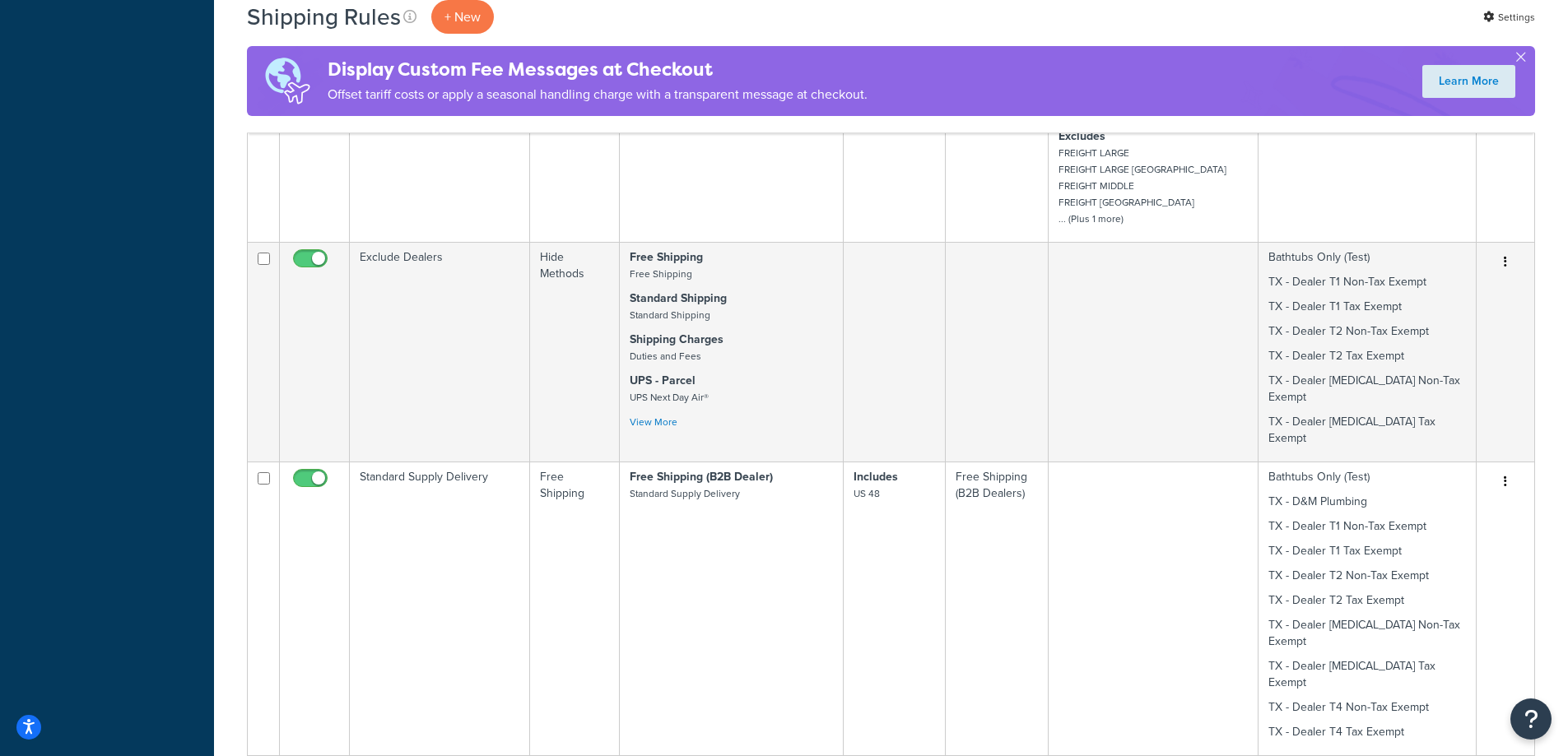
scroll to position [826, 0]
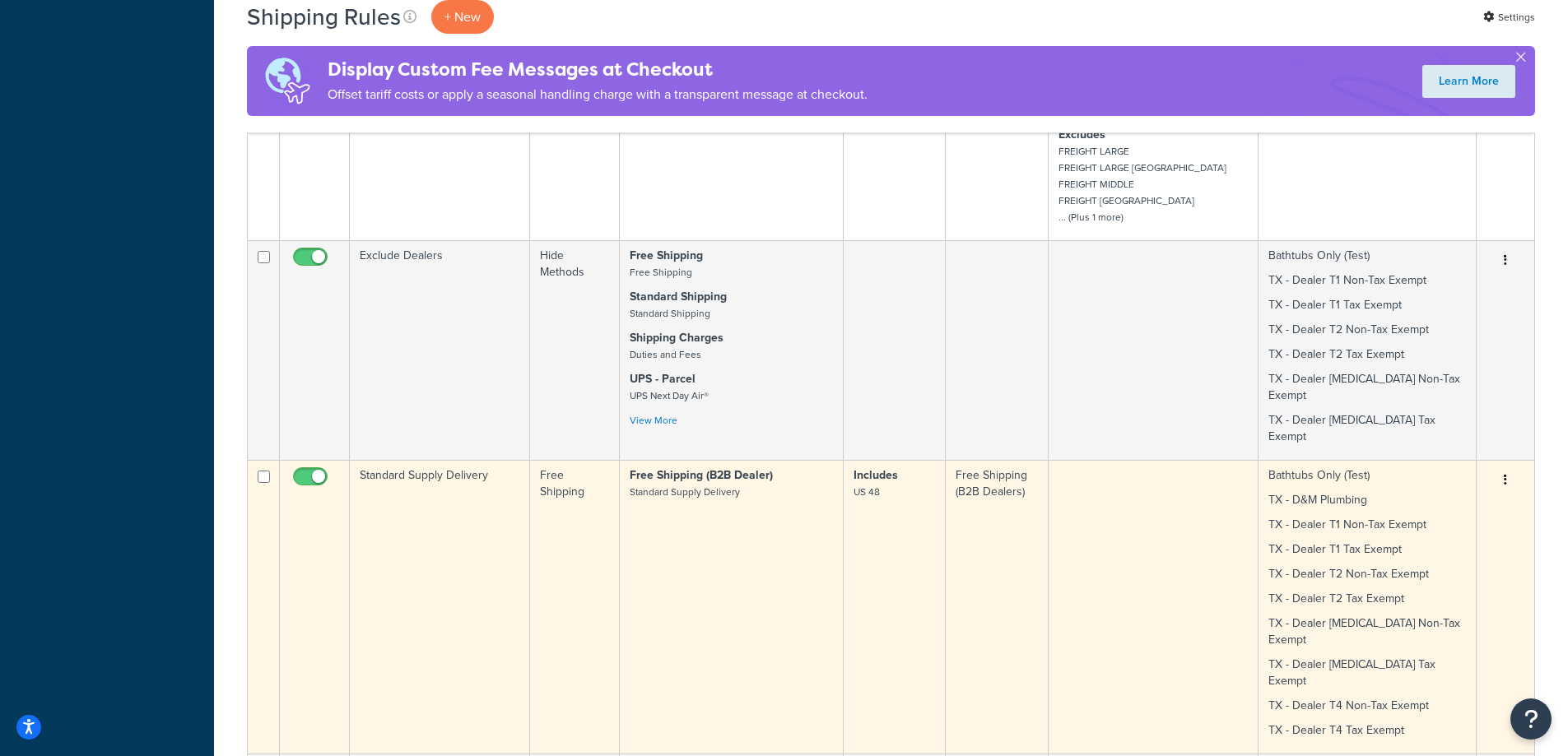
click at [315, 471] on input "checkbox" at bounding box center [312, 481] width 46 height 21
checkbox input "false"
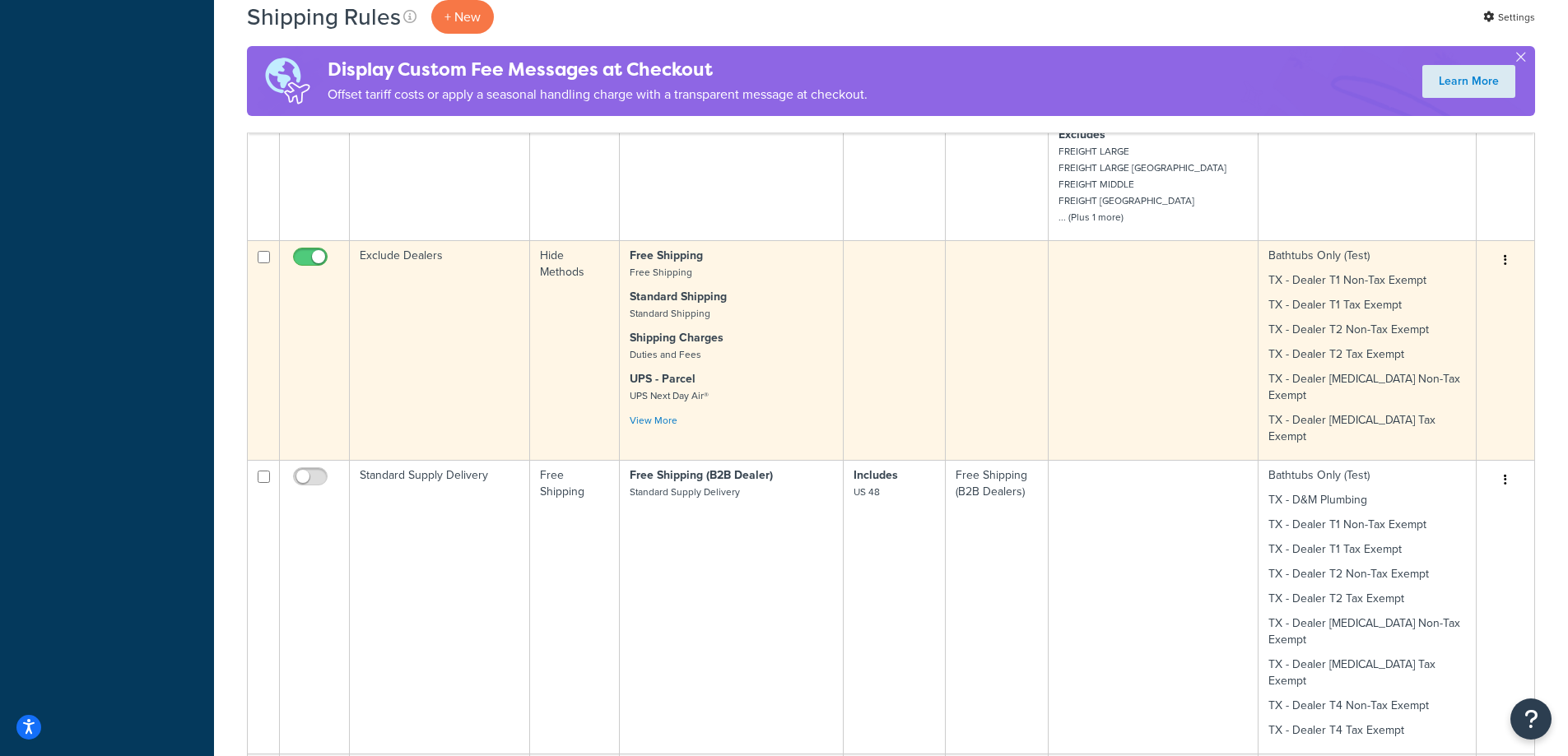
click at [321, 255] on input "checkbox" at bounding box center [312, 261] width 46 height 21
checkbox input "false"
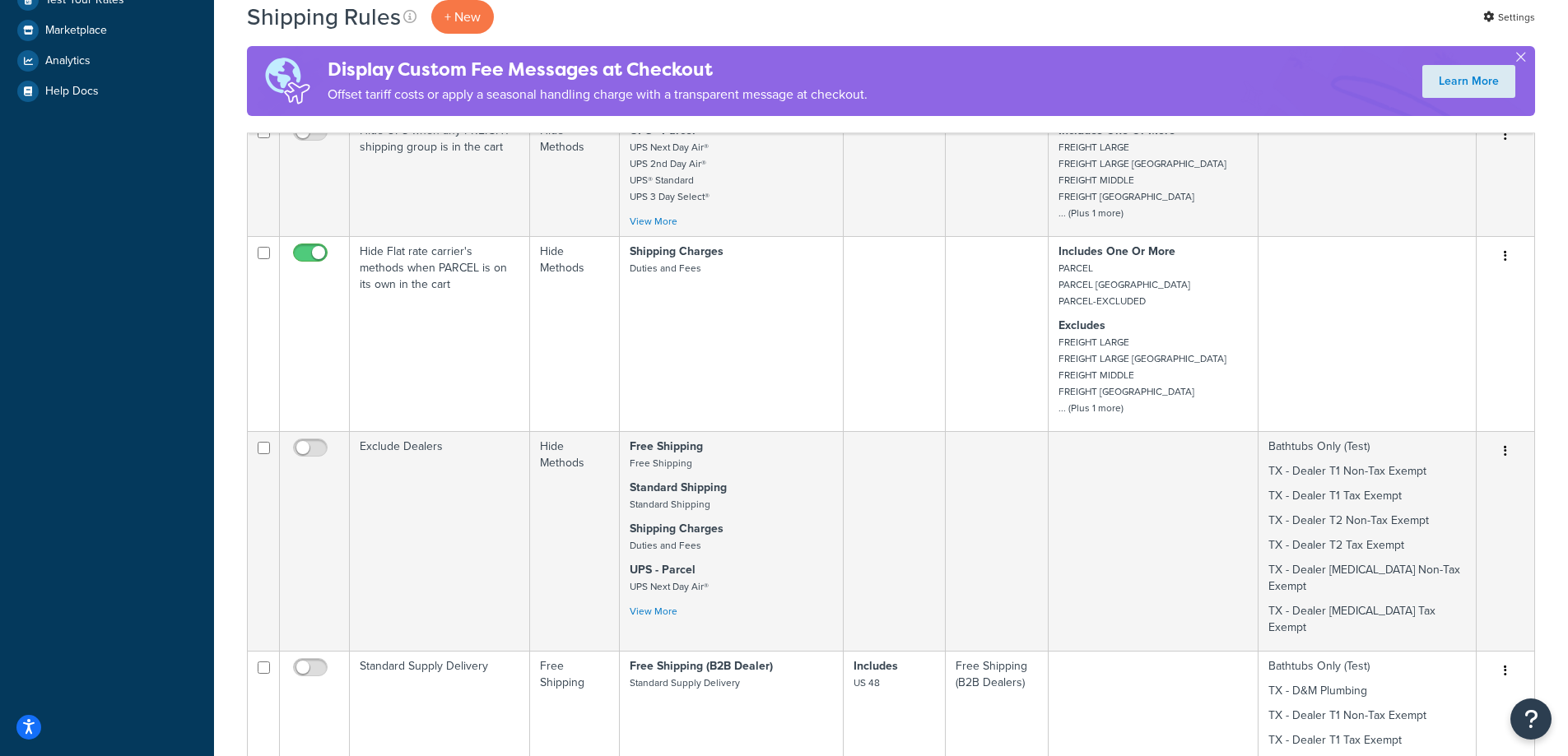
scroll to position [332, 0]
